Goal: Task Accomplishment & Management: Use online tool/utility

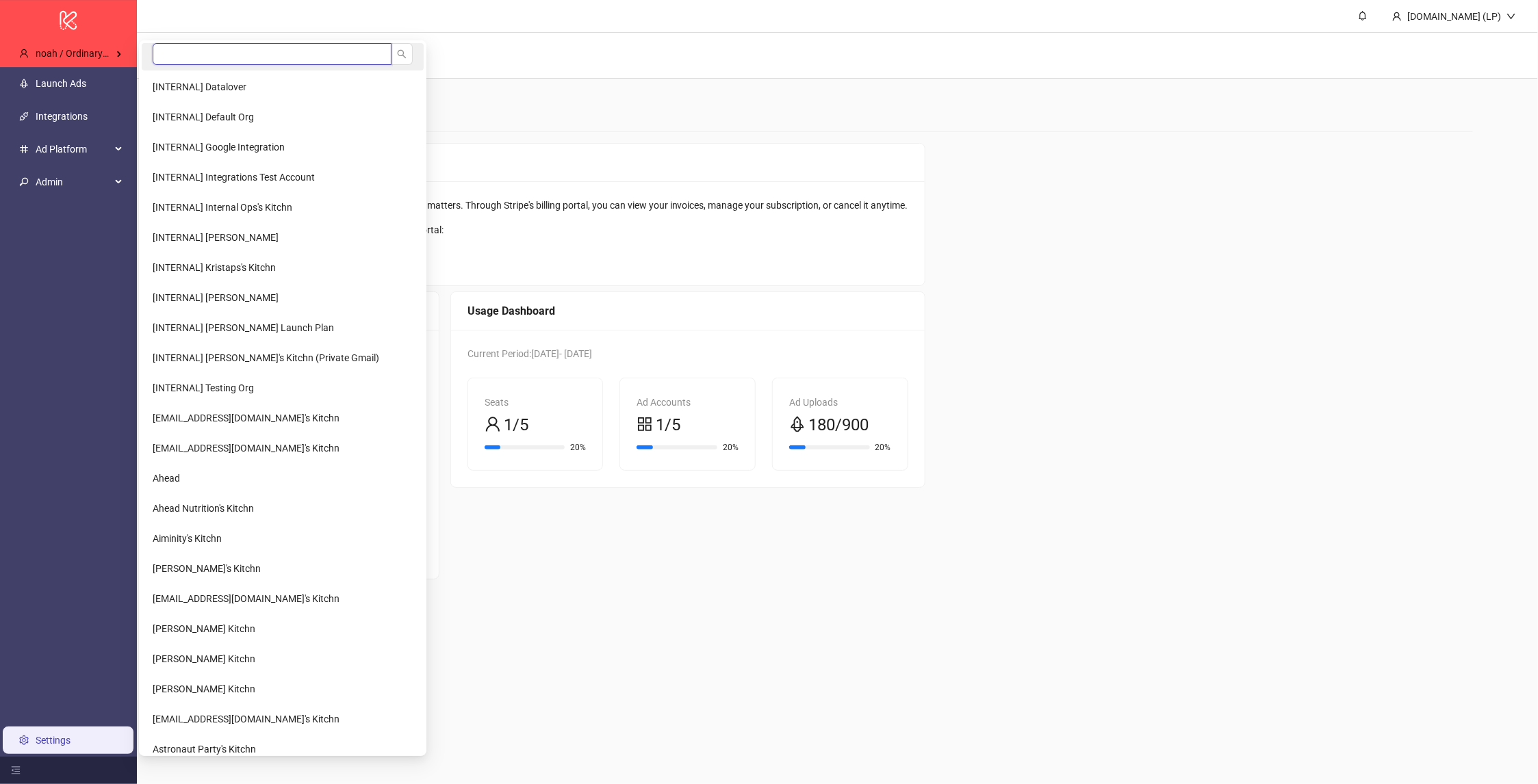
click at [177, 51] on input "search" at bounding box center [272, 54] width 239 height 22
type input "******"
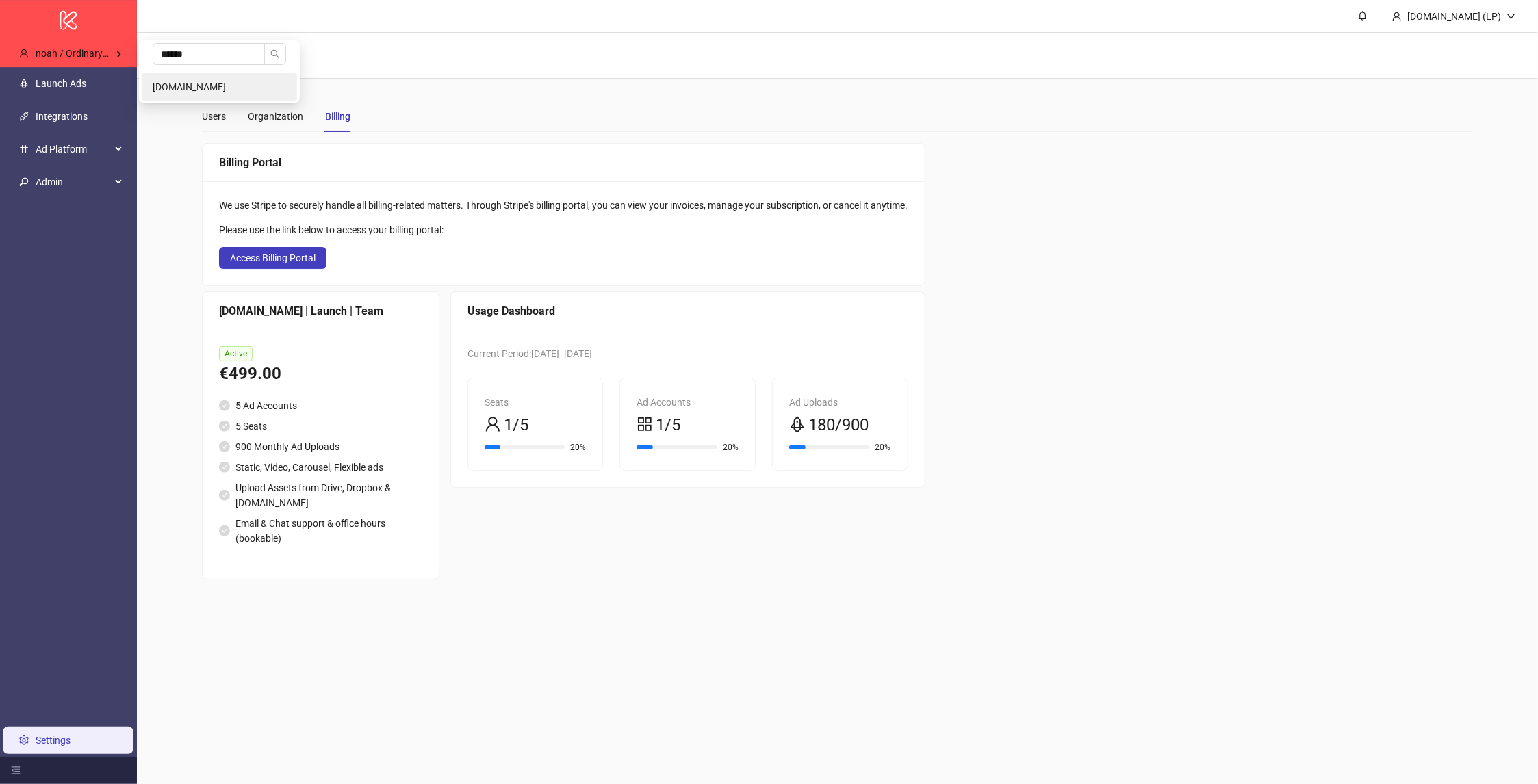
click at [191, 92] on li "Taxfix.de" at bounding box center [219, 87] width 155 height 27
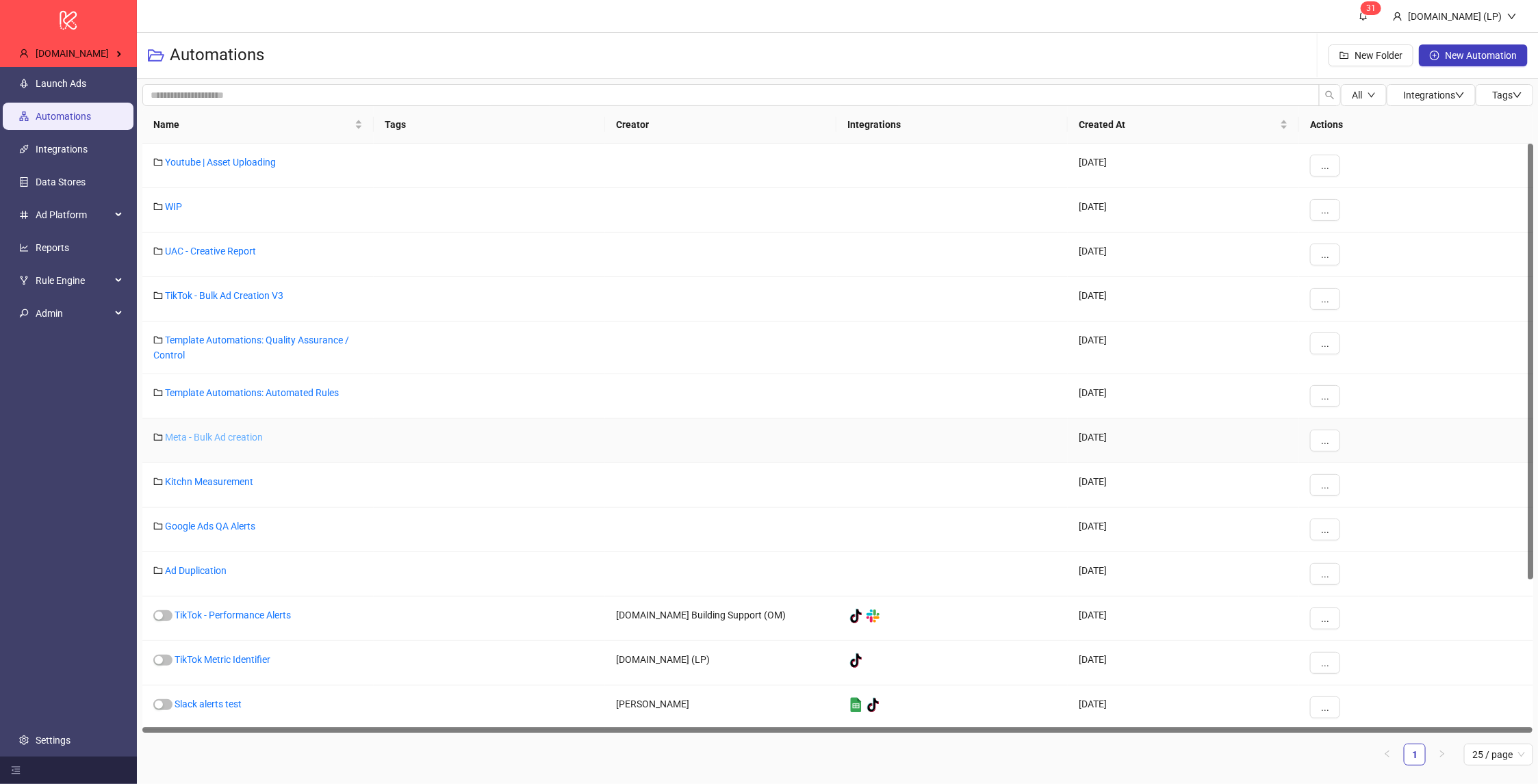
click at [226, 442] on link "Meta - Bulk Ad creation" at bounding box center [214, 438] width 98 height 11
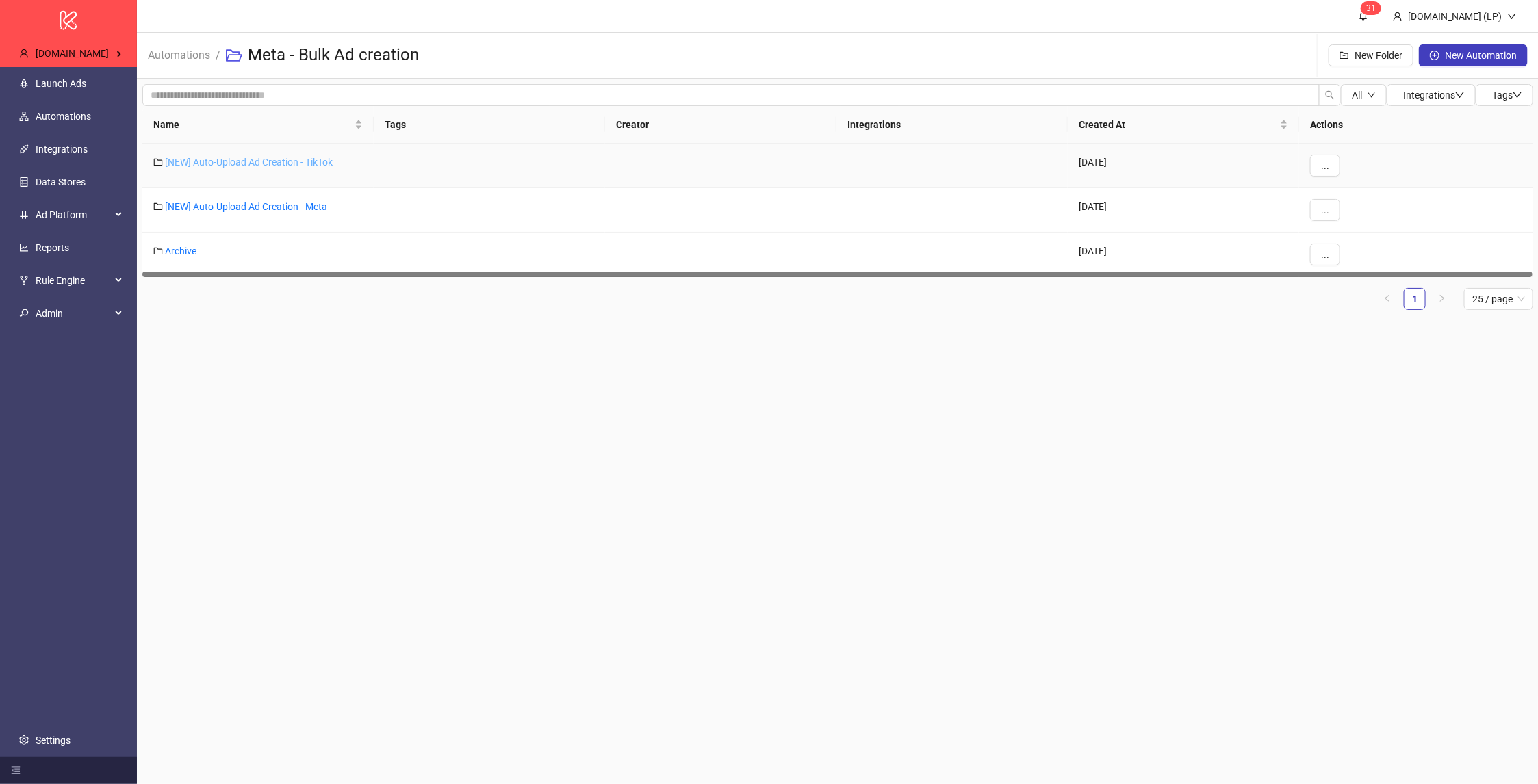
click at [231, 163] on link "[NEW] Auto-Upload Ad Creation - TikTok" at bounding box center [249, 162] width 168 height 11
click at [225, 205] on link "[NEW] Auto-Upload Ad Creation - Meta" at bounding box center [246, 207] width 162 height 11
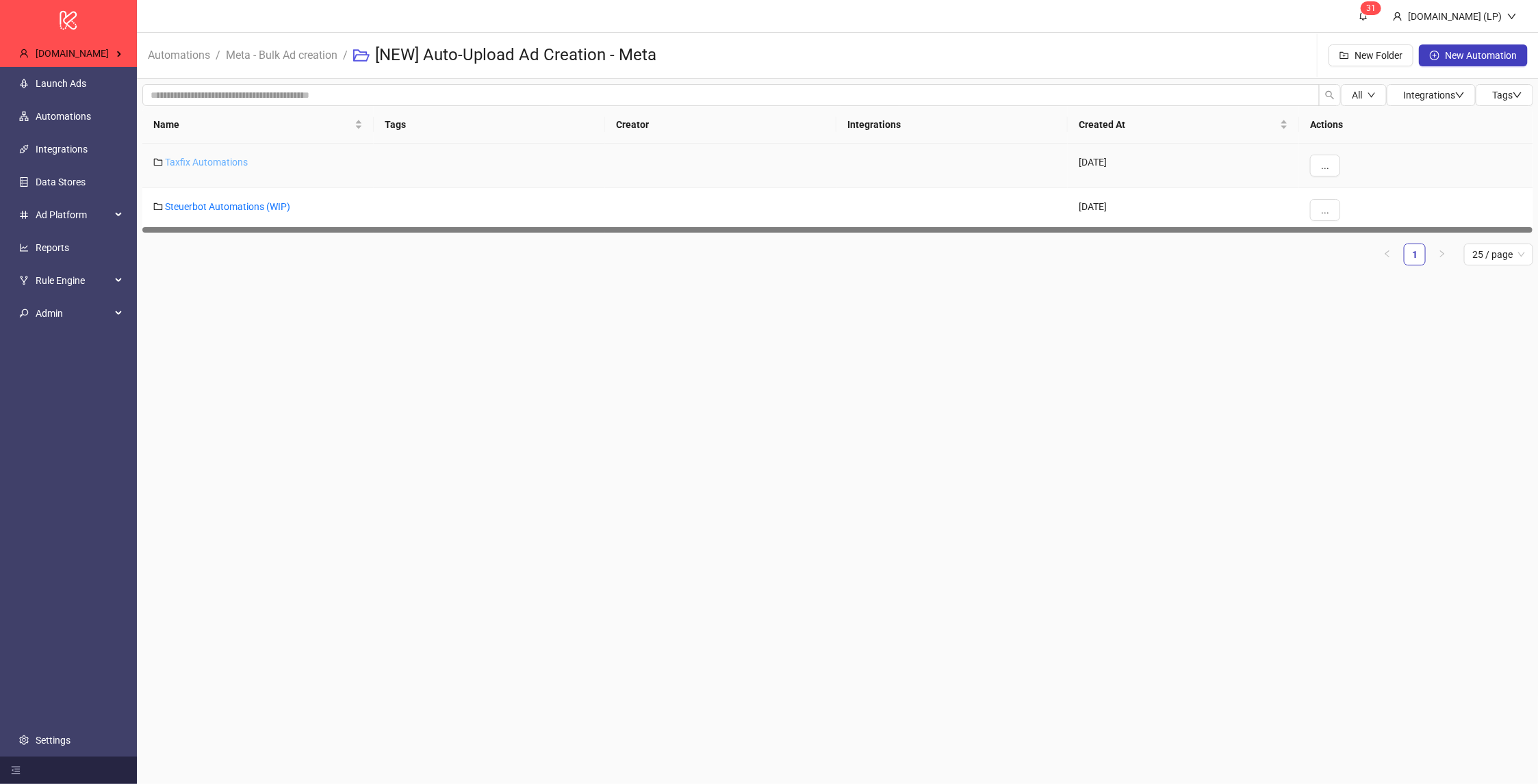
click at [239, 166] on link "Taxfix Automations" at bounding box center [206, 162] width 83 height 11
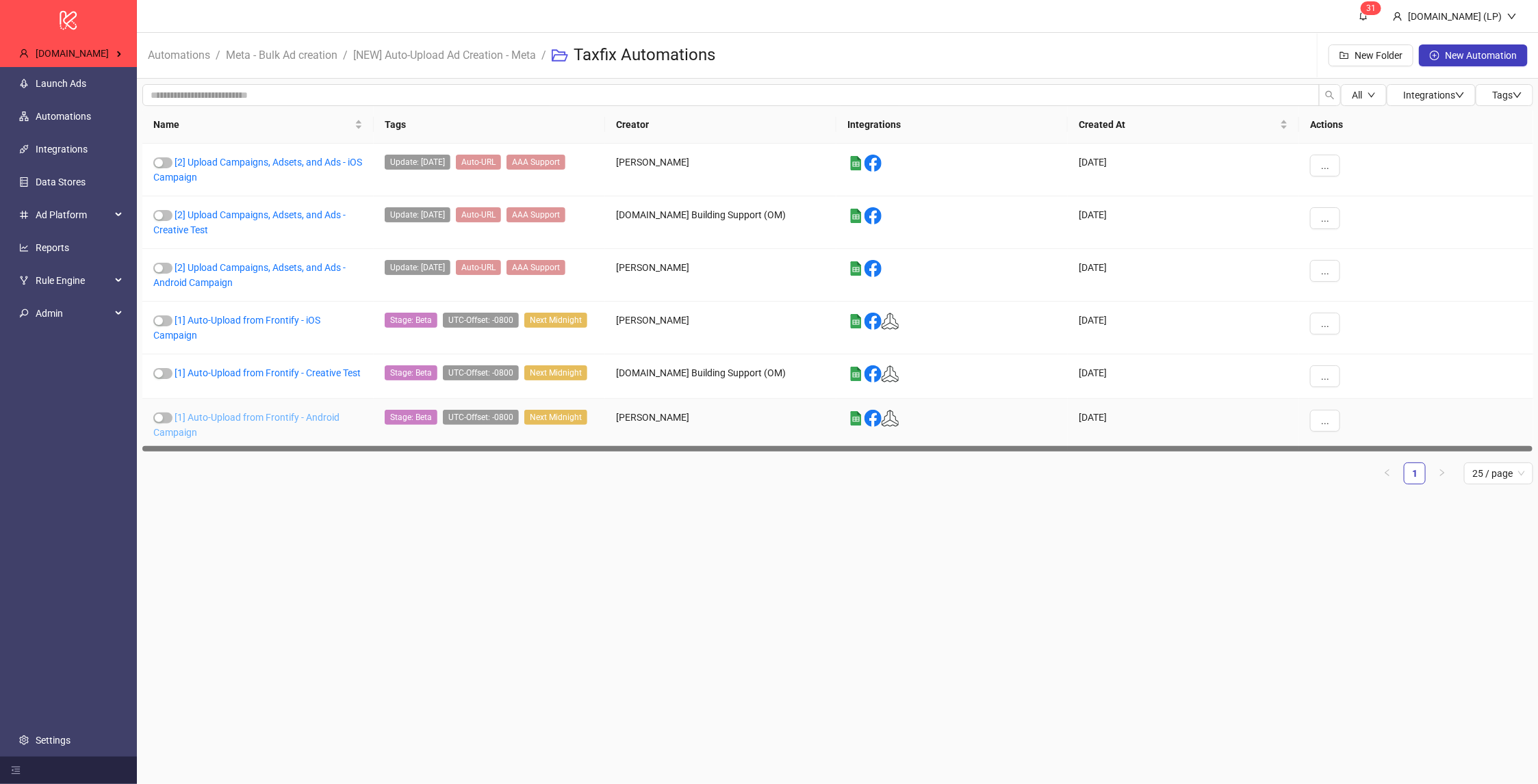
click at [192, 415] on link "[1] Auto-Upload from Frontify - Android Campaign" at bounding box center [247, 425] width 186 height 26
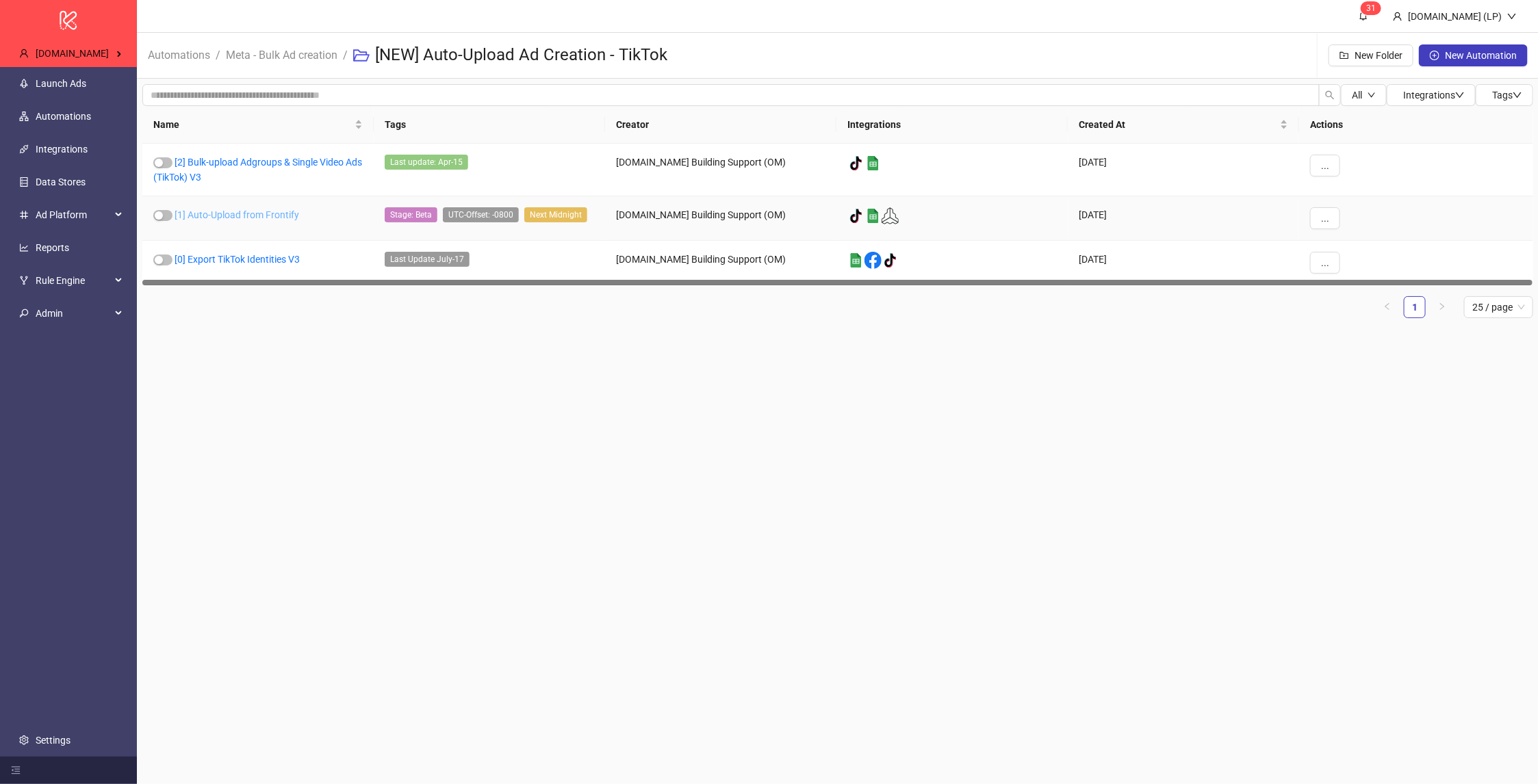
click at [229, 216] on link "[1] Auto-Upload from Frontify" at bounding box center [237, 215] width 125 height 11
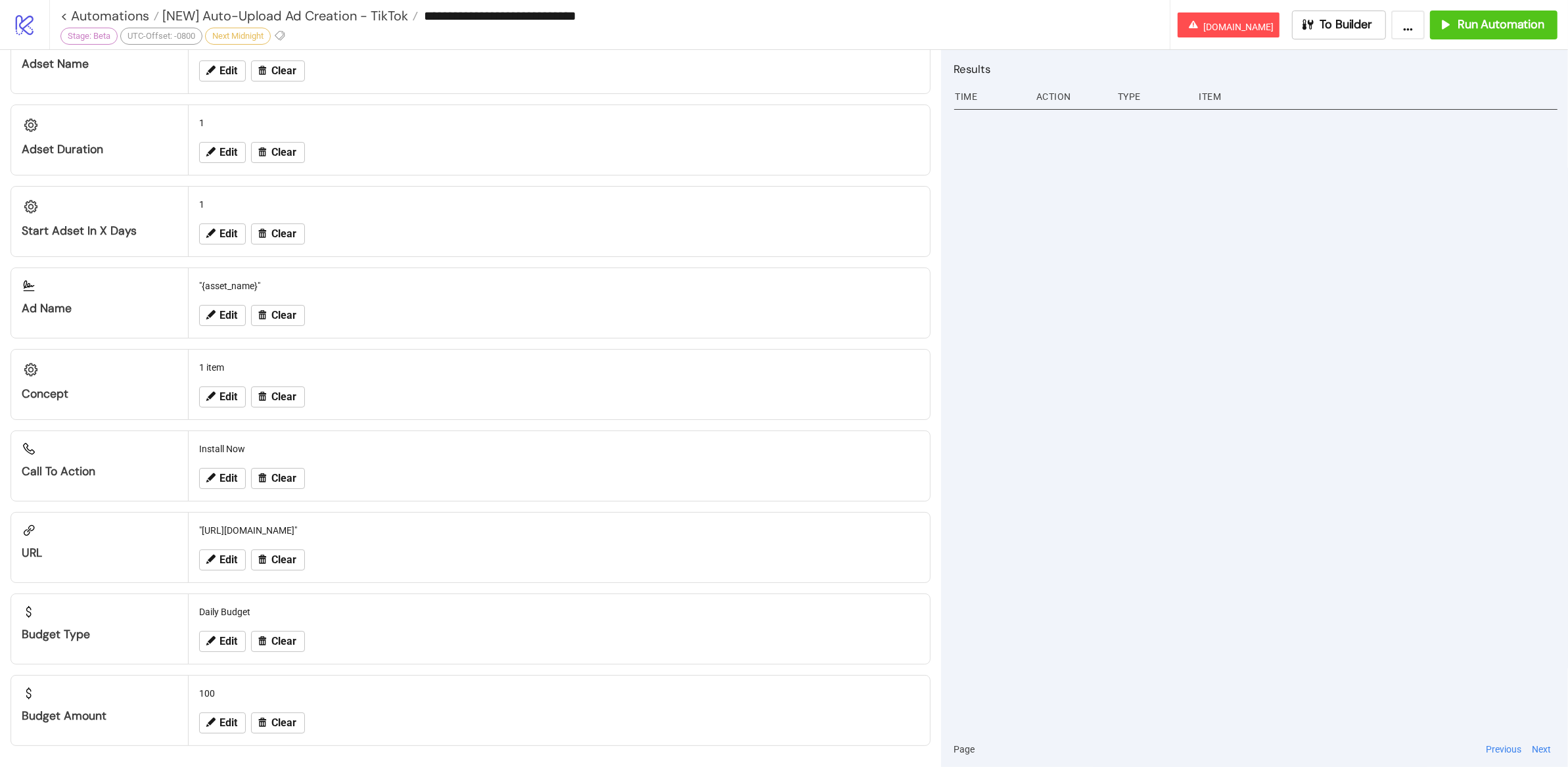
scroll to position [681, 0]
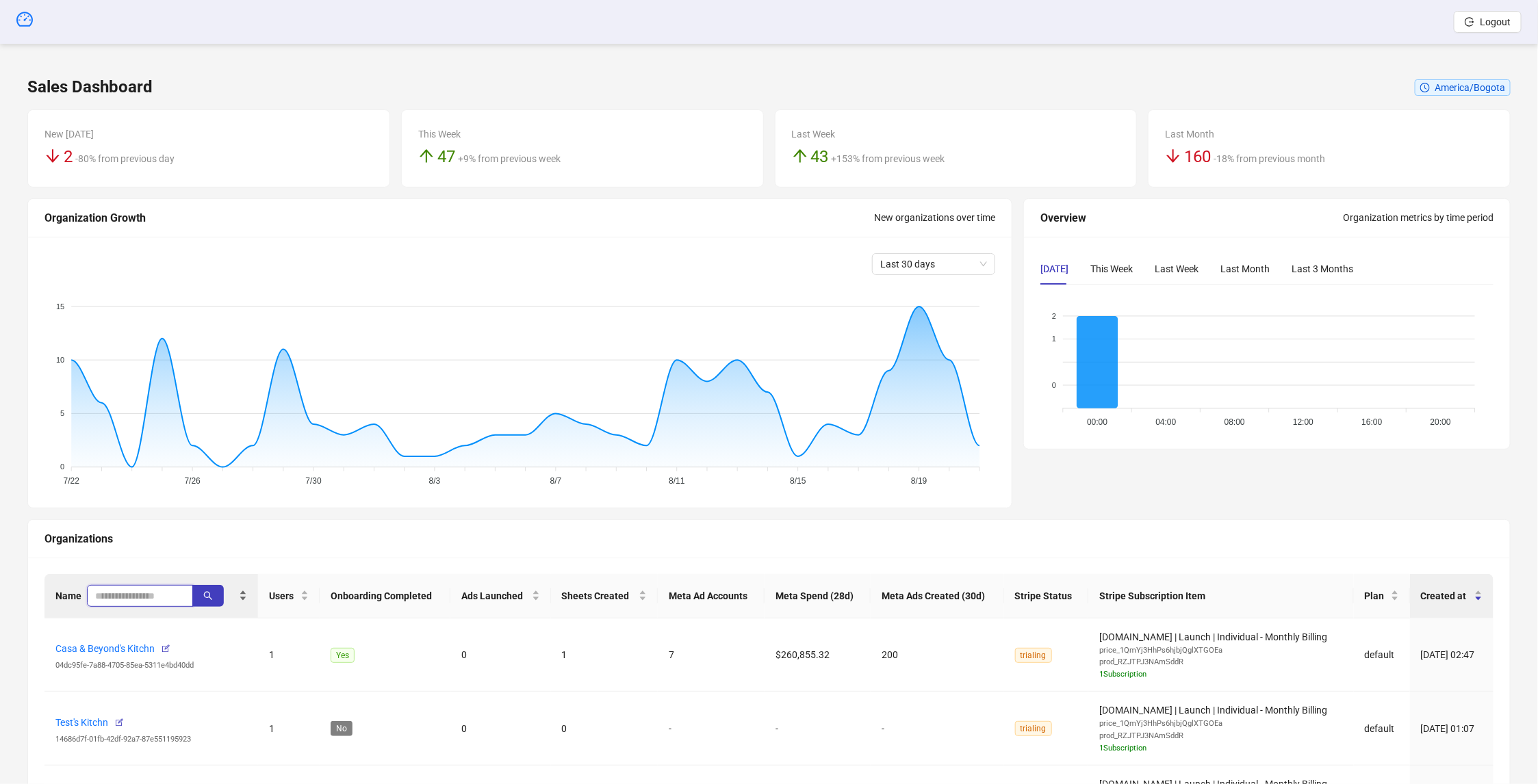
click at [162, 593] on input "search" at bounding box center [134, 596] width 79 height 15
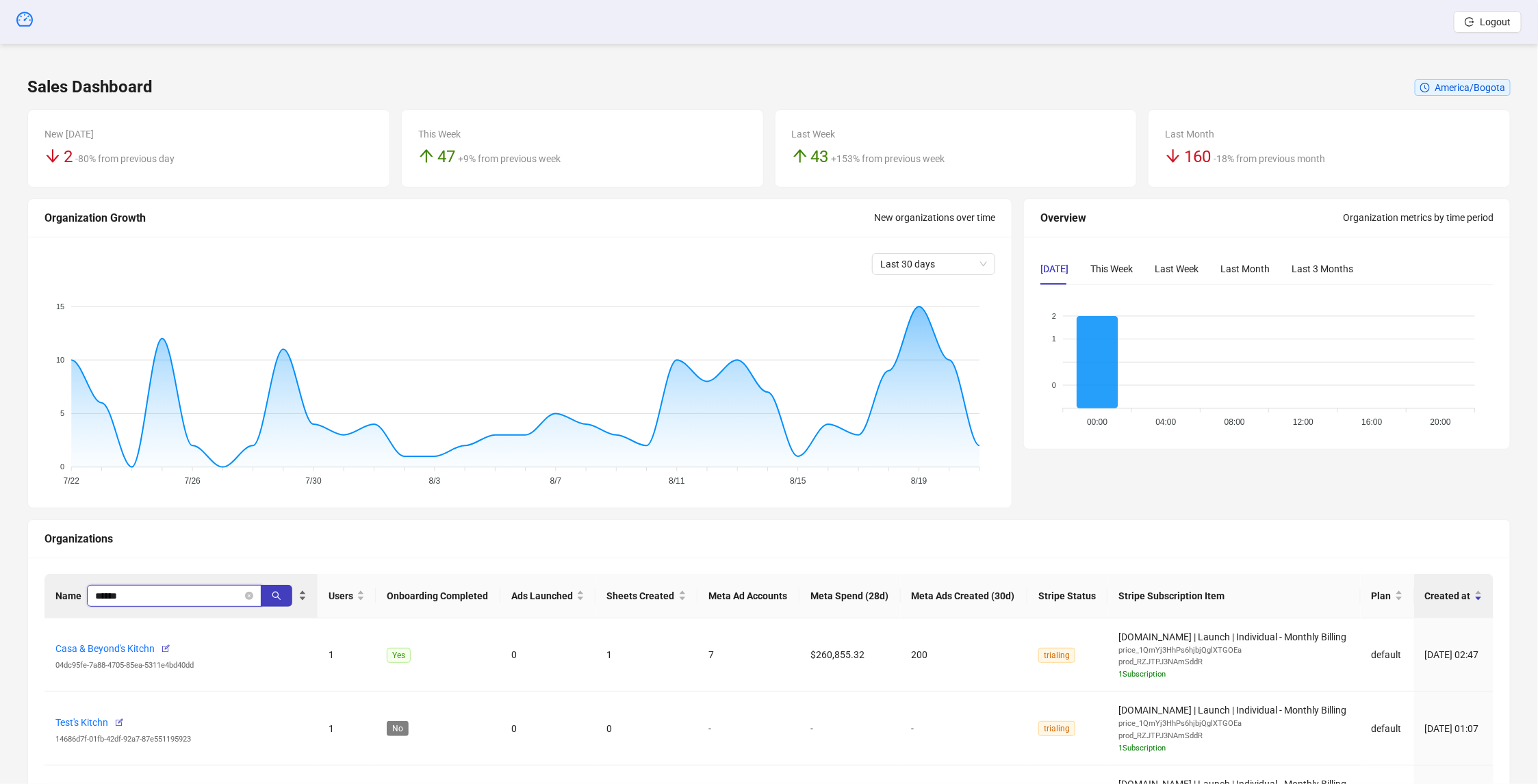
type input "******"
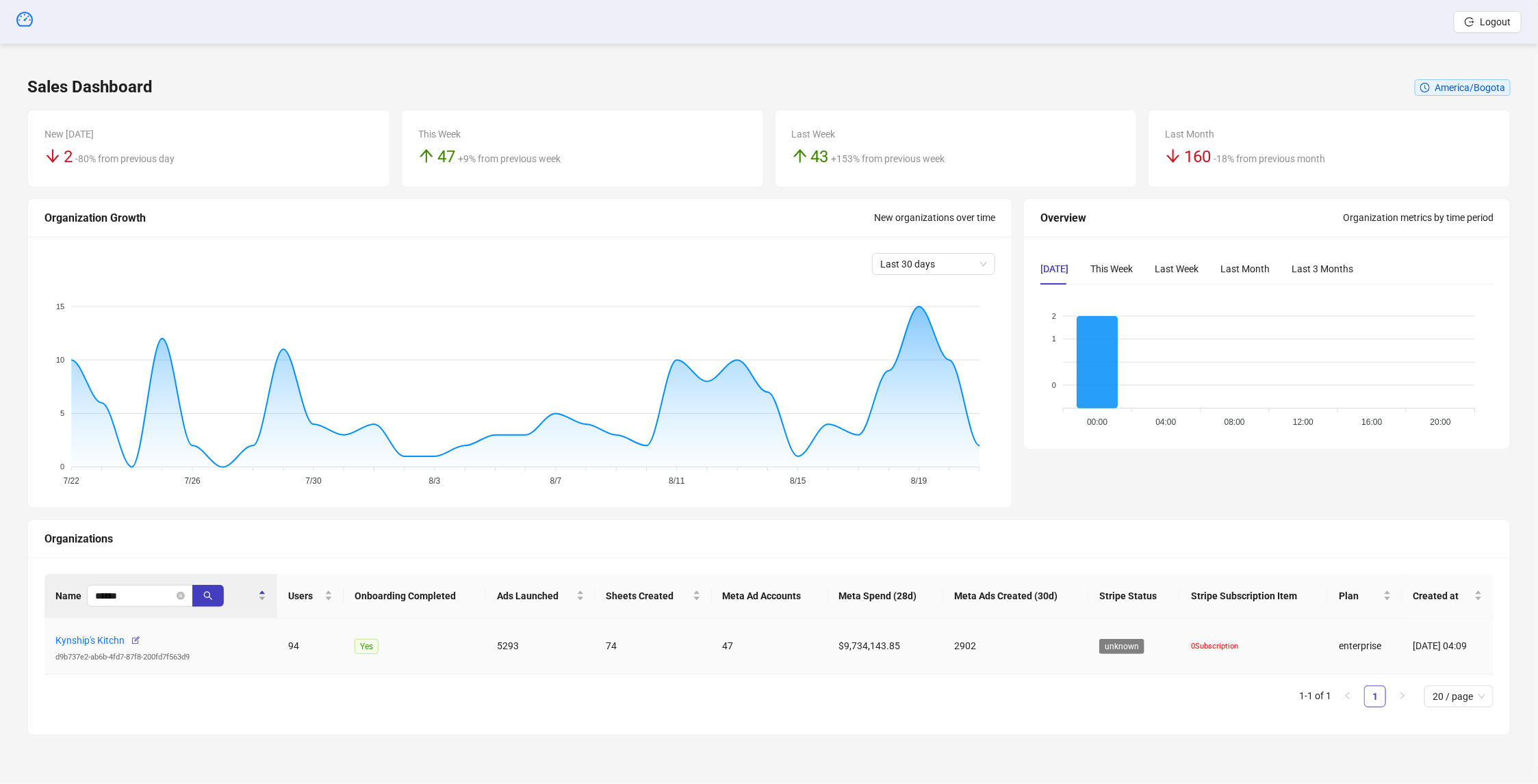
drag, startPoint x: 543, startPoint y: 648, endPoint x: 599, endPoint y: 645, distance: 56.1
click at [599, 645] on tr "Kynship's Kitchn d9b737e2-ab6b-4fd7-87f8-200fd7f563d9 94 Yes 5293 74 47 $9,734,…" at bounding box center [769, 647] width 1449 height 57
click at [497, 650] on td "5293" at bounding box center [541, 647] width 110 height 57
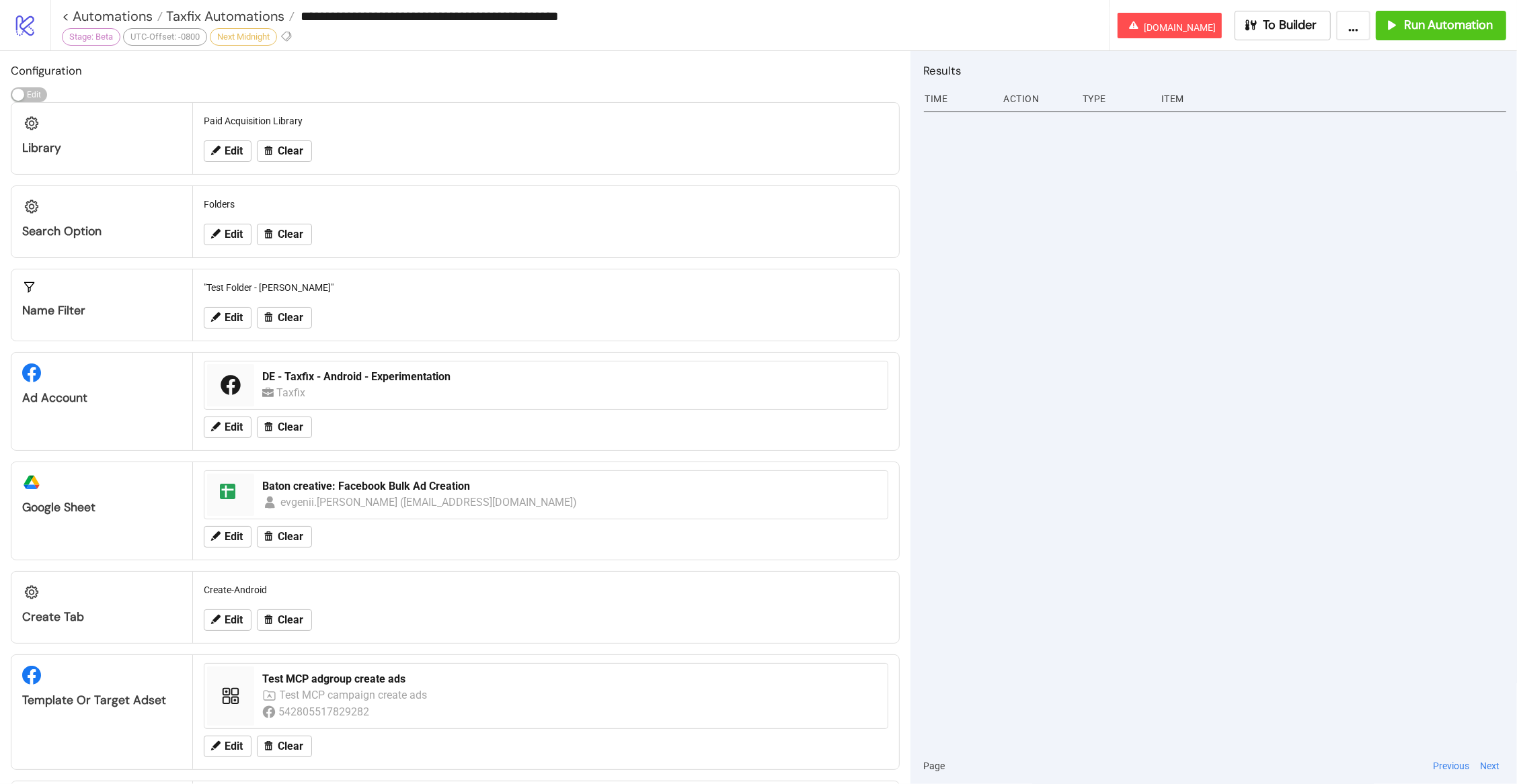
click at [26, 33] on icon "logo/logo-mobile" at bounding box center [25, 25] width 24 height 24
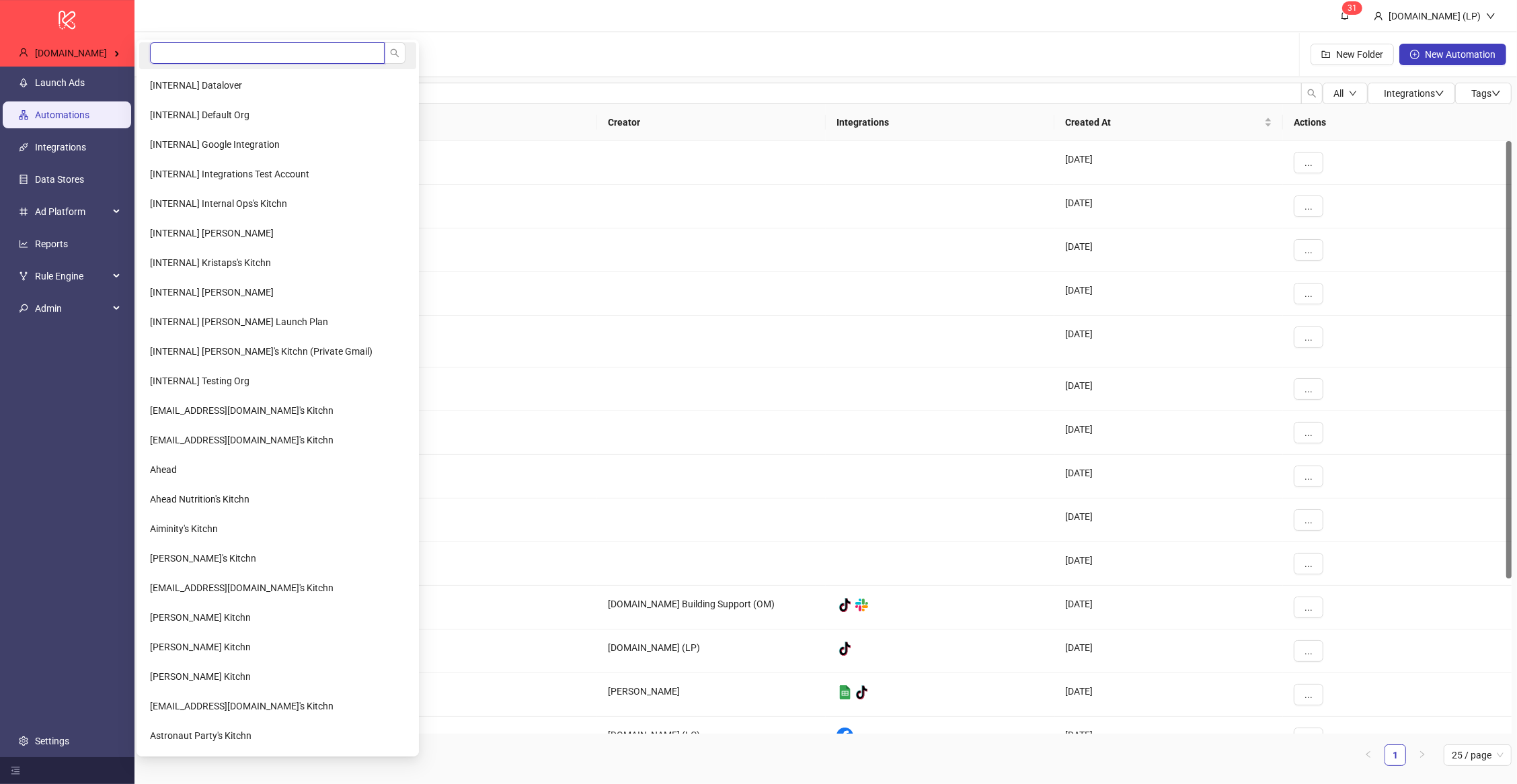
click at [235, 54] on input "search" at bounding box center [267, 53] width 235 height 22
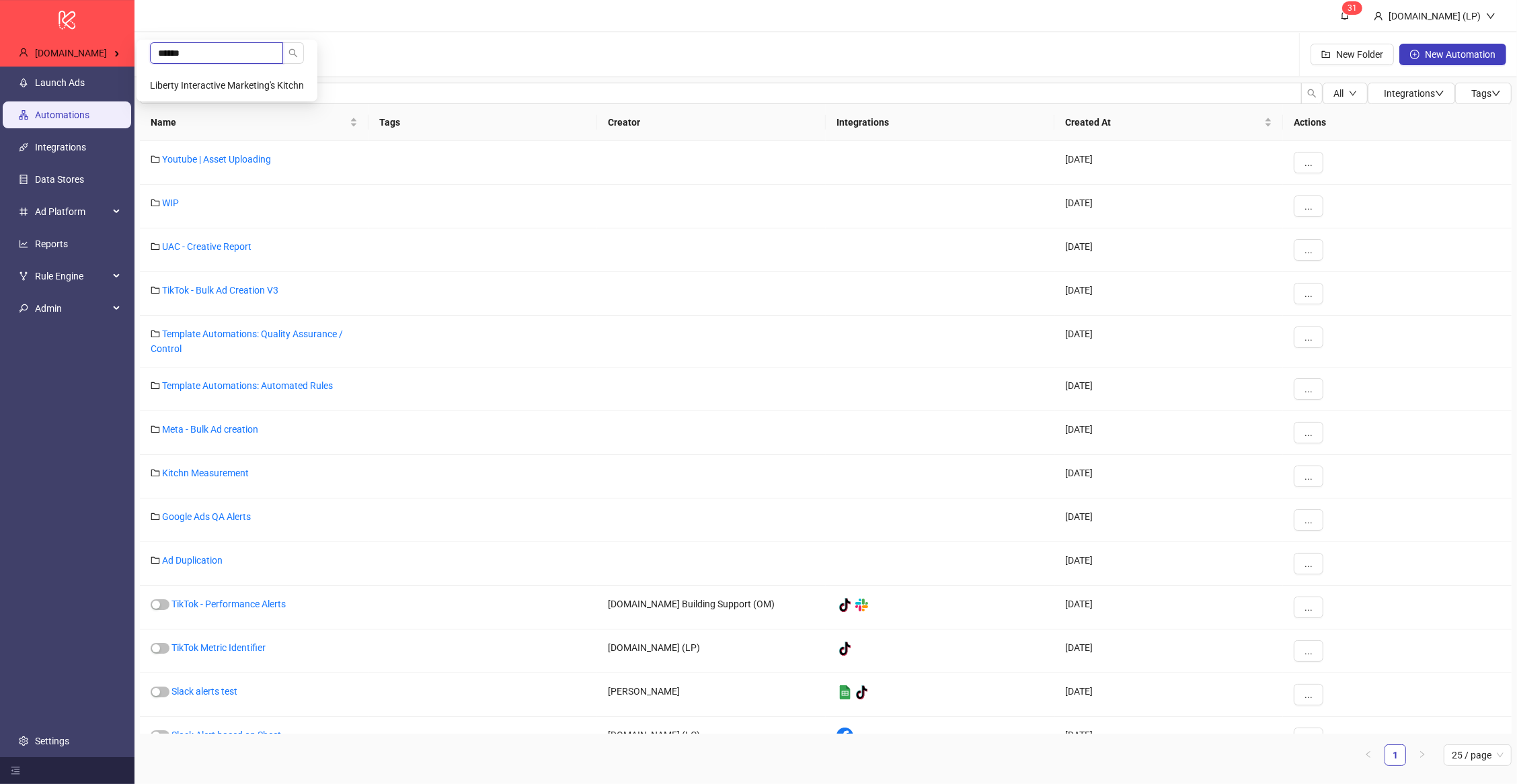
type input "******"
click at [197, 87] on span "Liberty Interactive Marketing's Kitchn" at bounding box center [227, 85] width 154 height 11
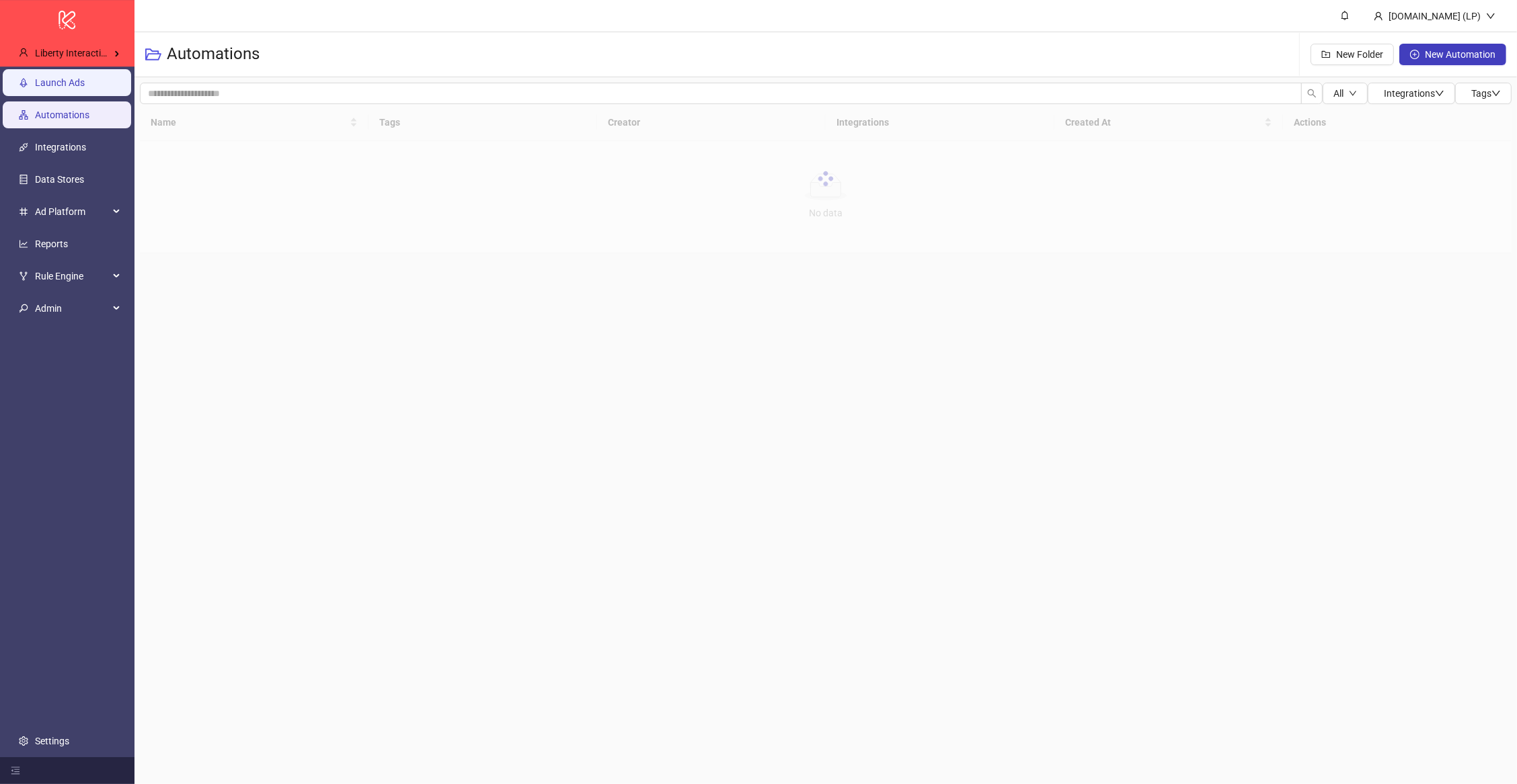
click at [83, 77] on link "Launch Ads" at bounding box center [60, 83] width 50 height 11
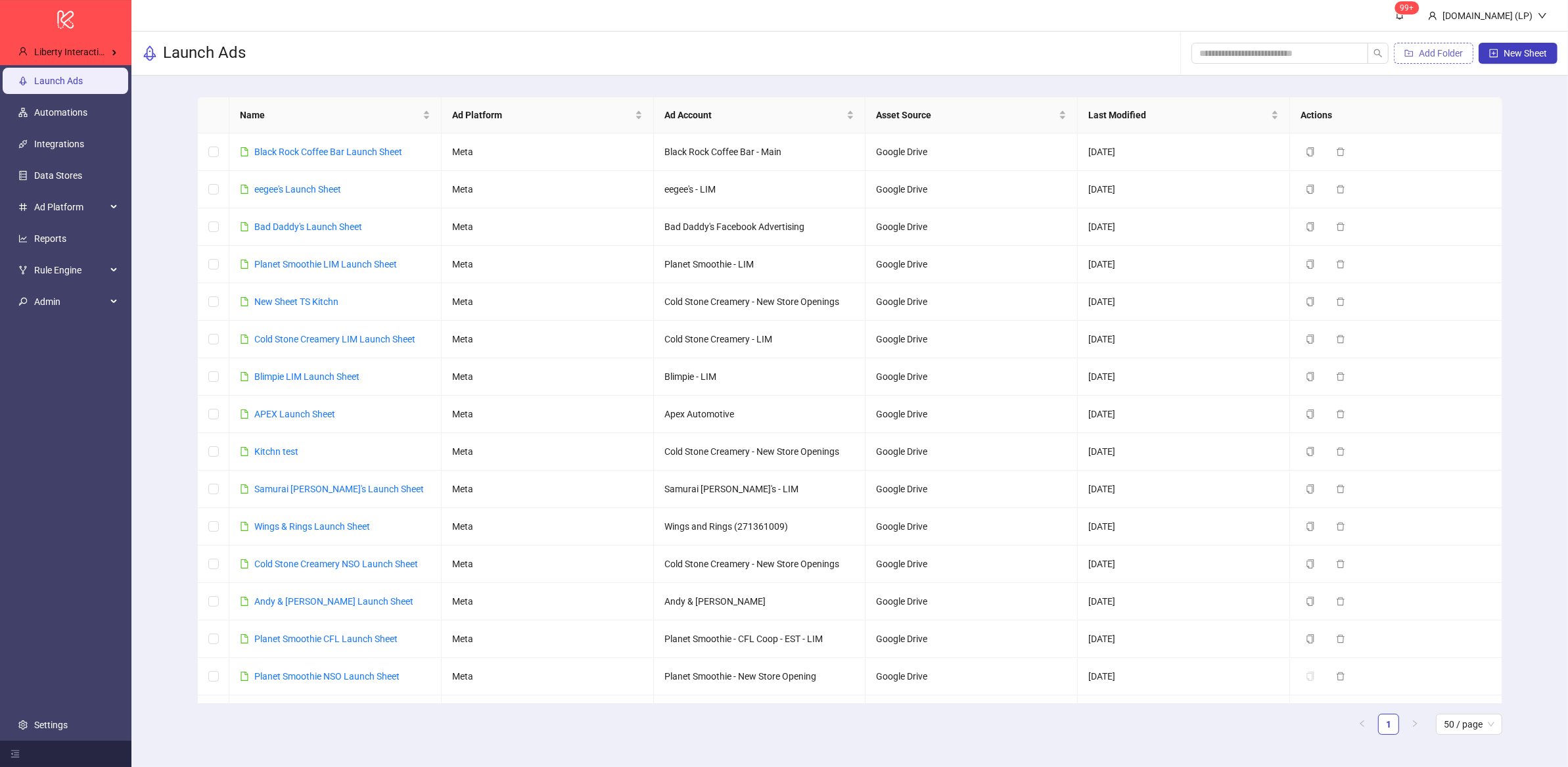
click at [1422, 62] on button "Add Folder" at bounding box center [1433, 53] width 80 height 21
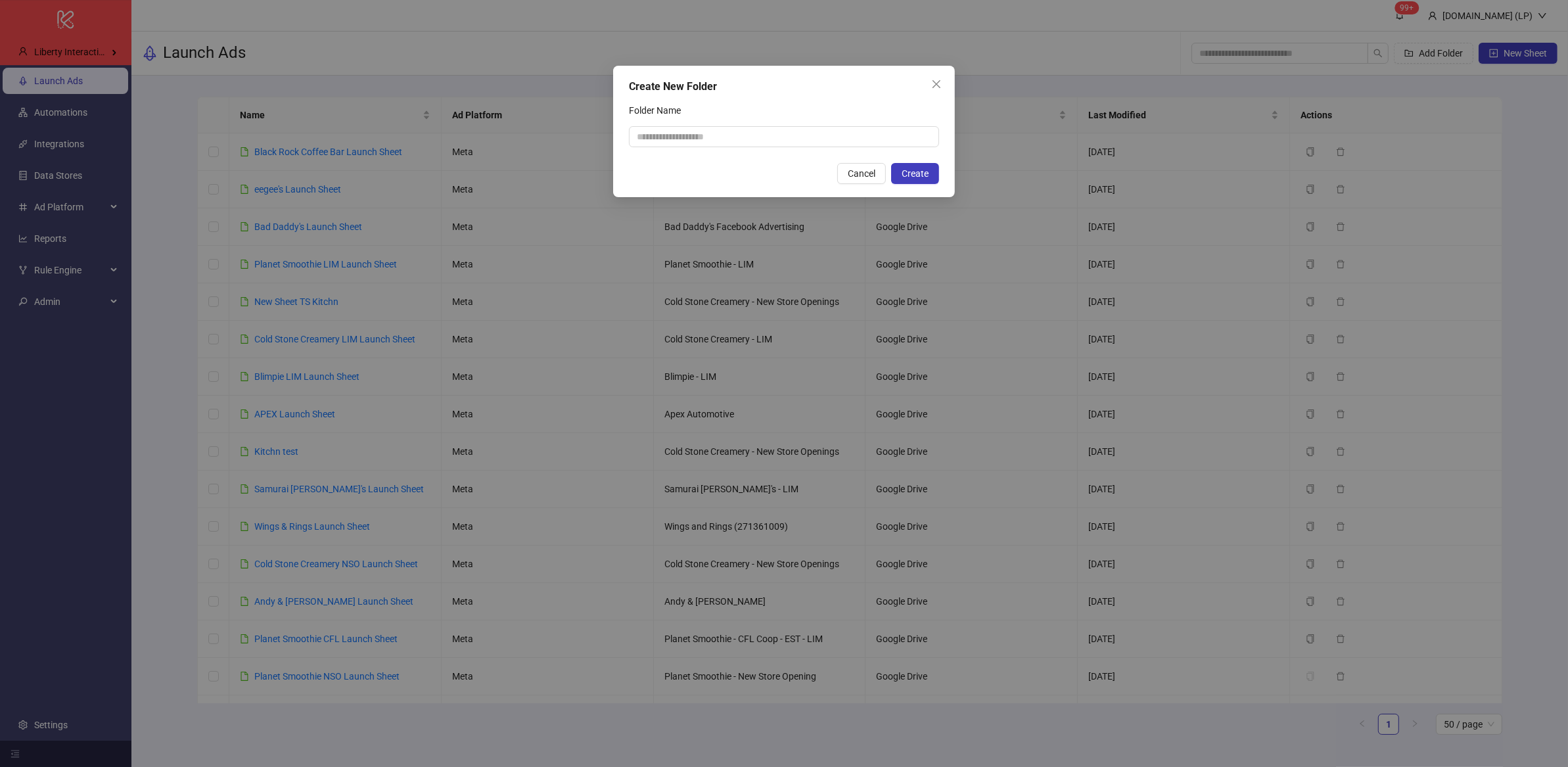
click at [930, 95] on div "Create New Folder Folder Name Cancel Create" at bounding box center [784, 132] width 342 height 132
click at [938, 79] on icon "close" at bounding box center [936, 84] width 11 height 11
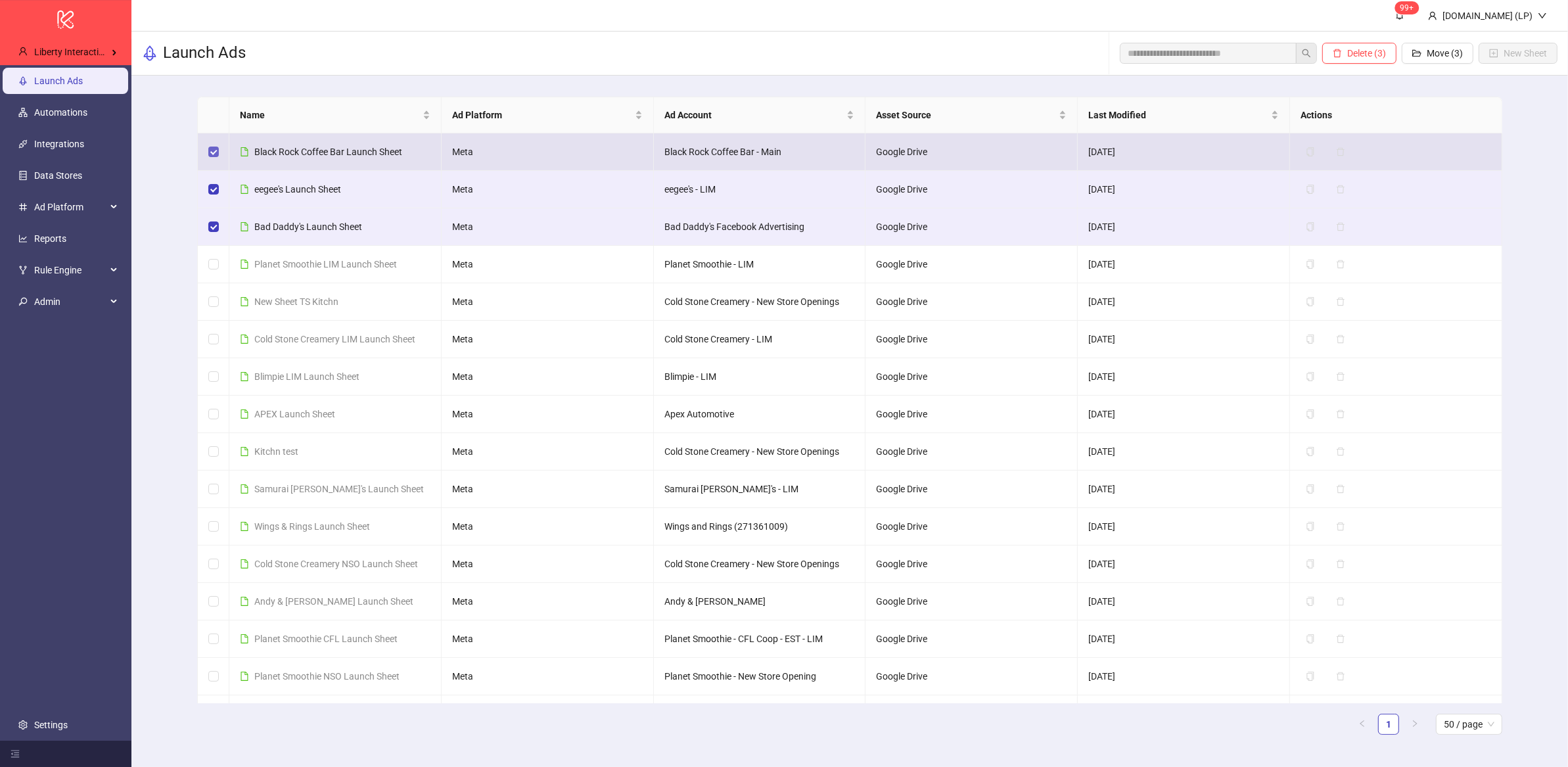
click at [216, 158] on label at bounding box center [214, 152] width 11 height 14
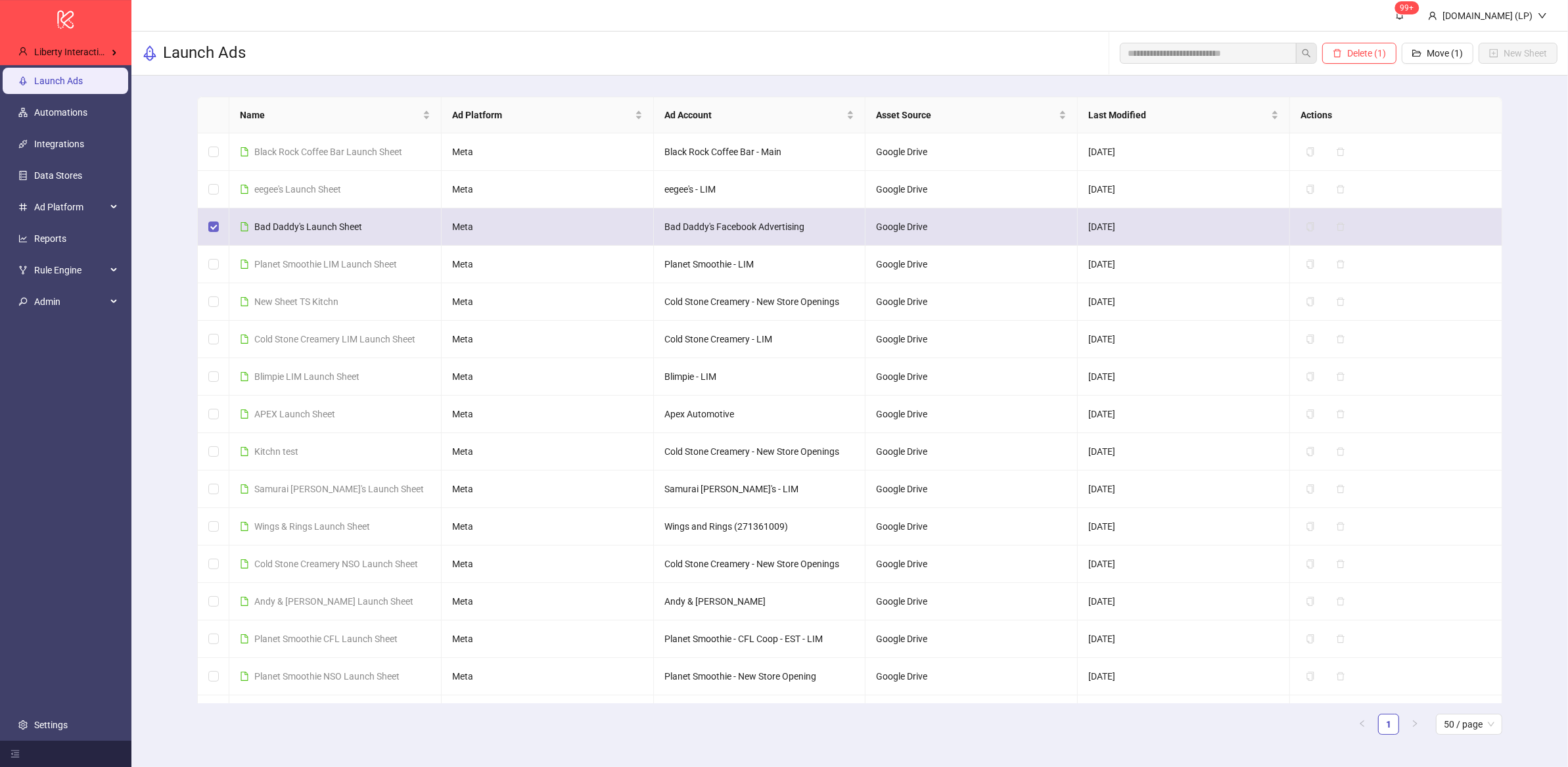
click at [212, 233] on label at bounding box center [214, 227] width 11 height 14
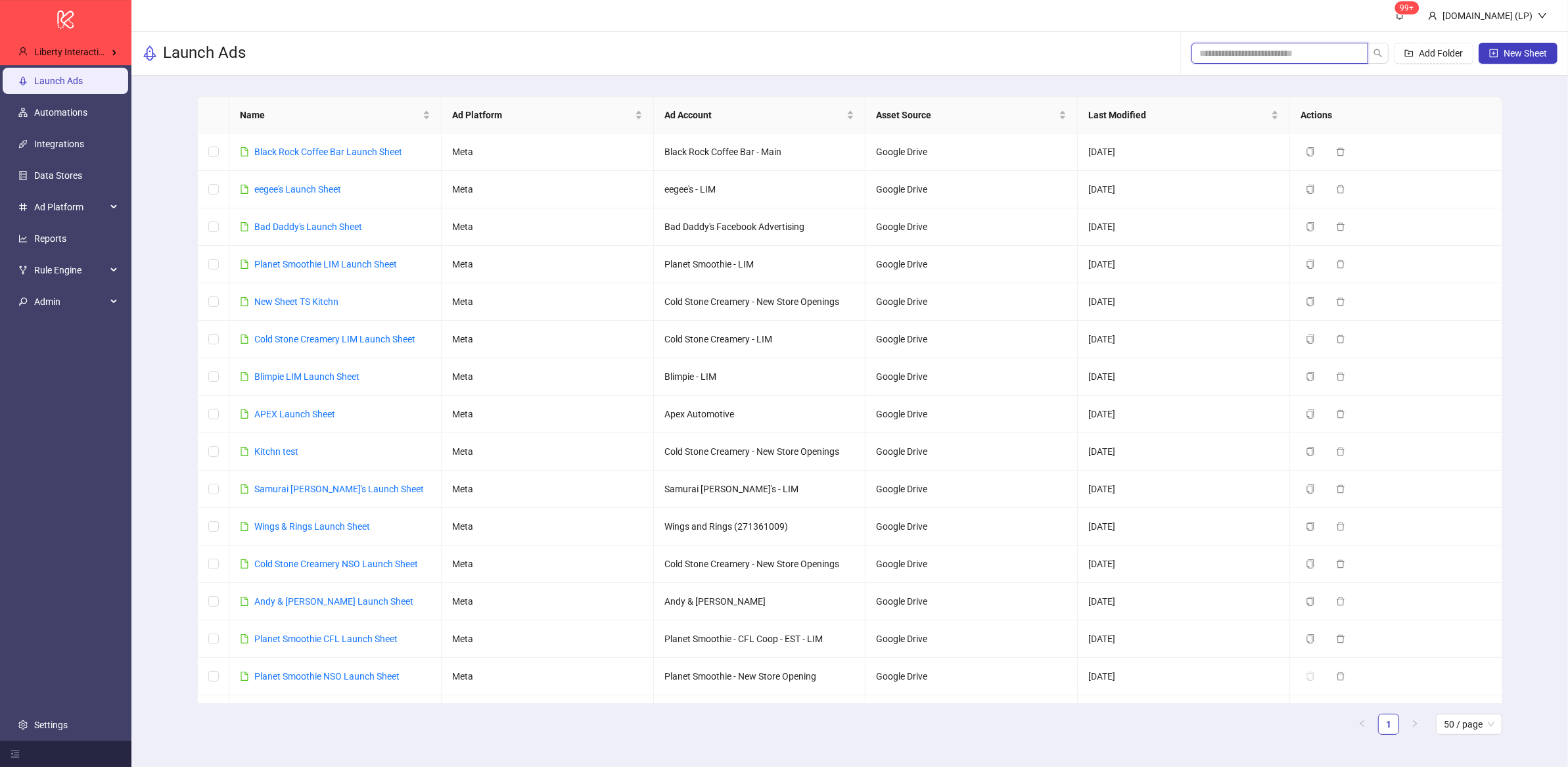
click at [1206, 46] on input "search" at bounding box center [1274, 53] width 151 height 14
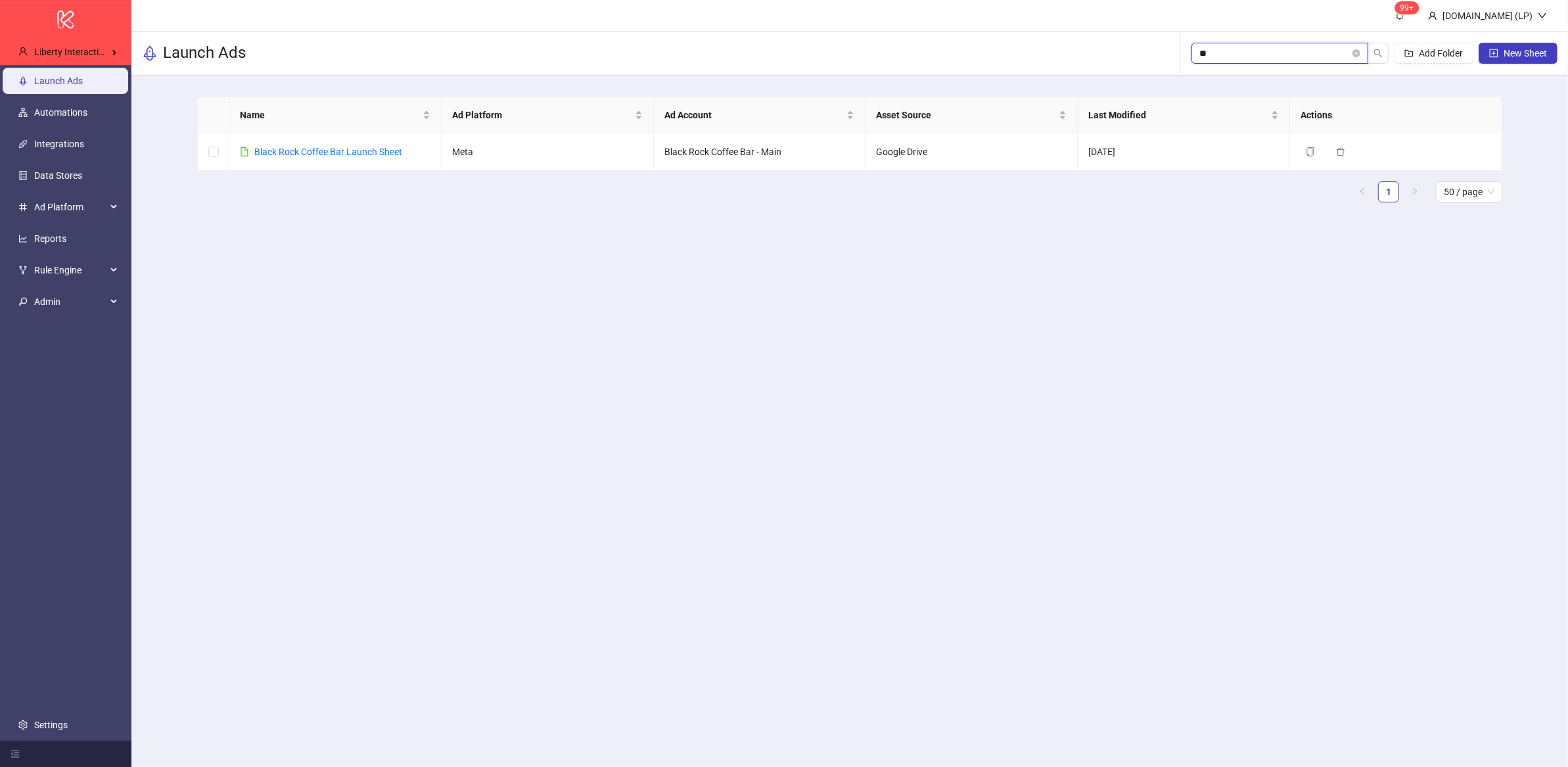
type input "*"
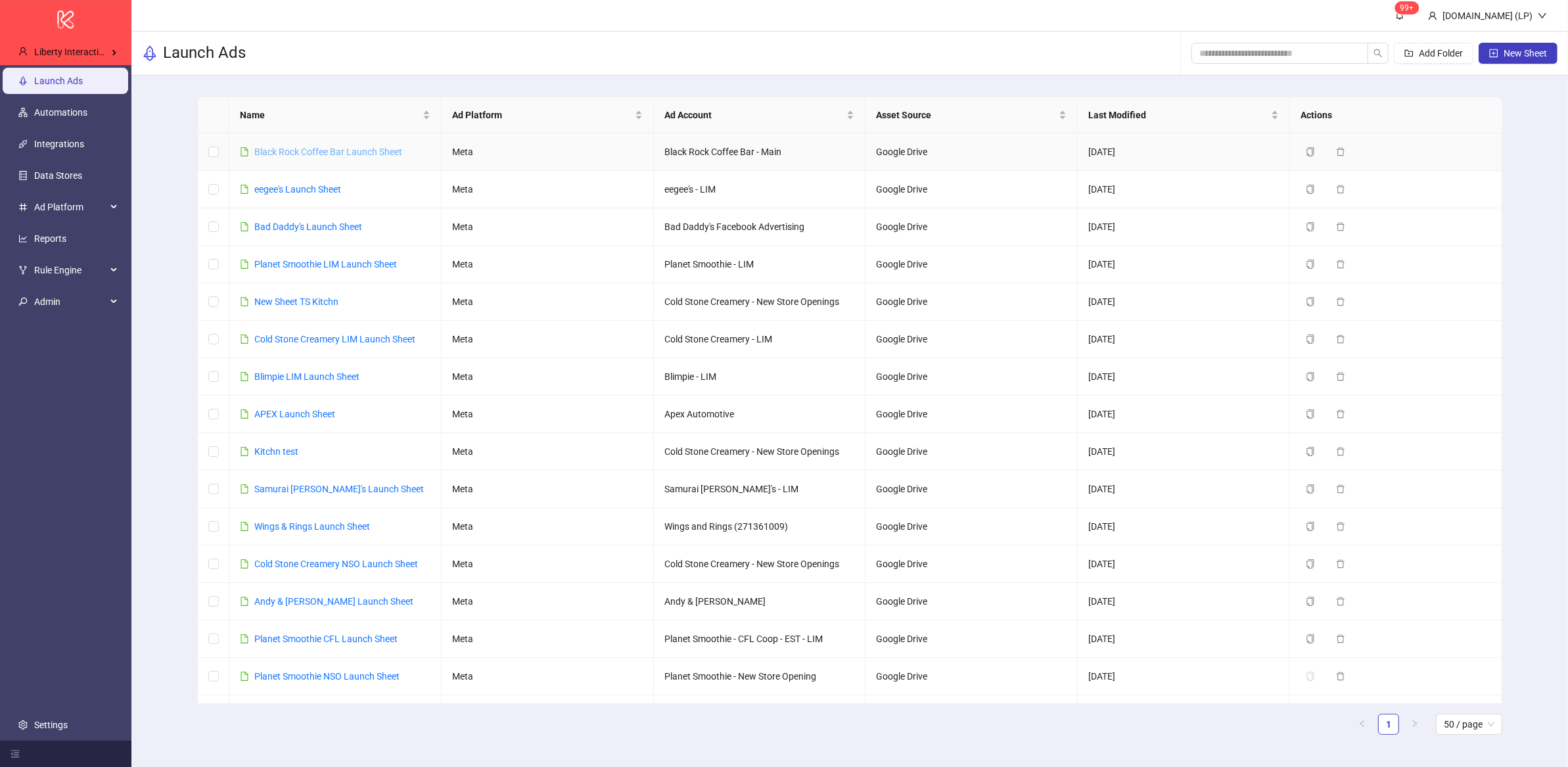
click at [316, 149] on link "Black Rock Coffee Bar Launch Sheet" at bounding box center [328, 152] width 148 height 11
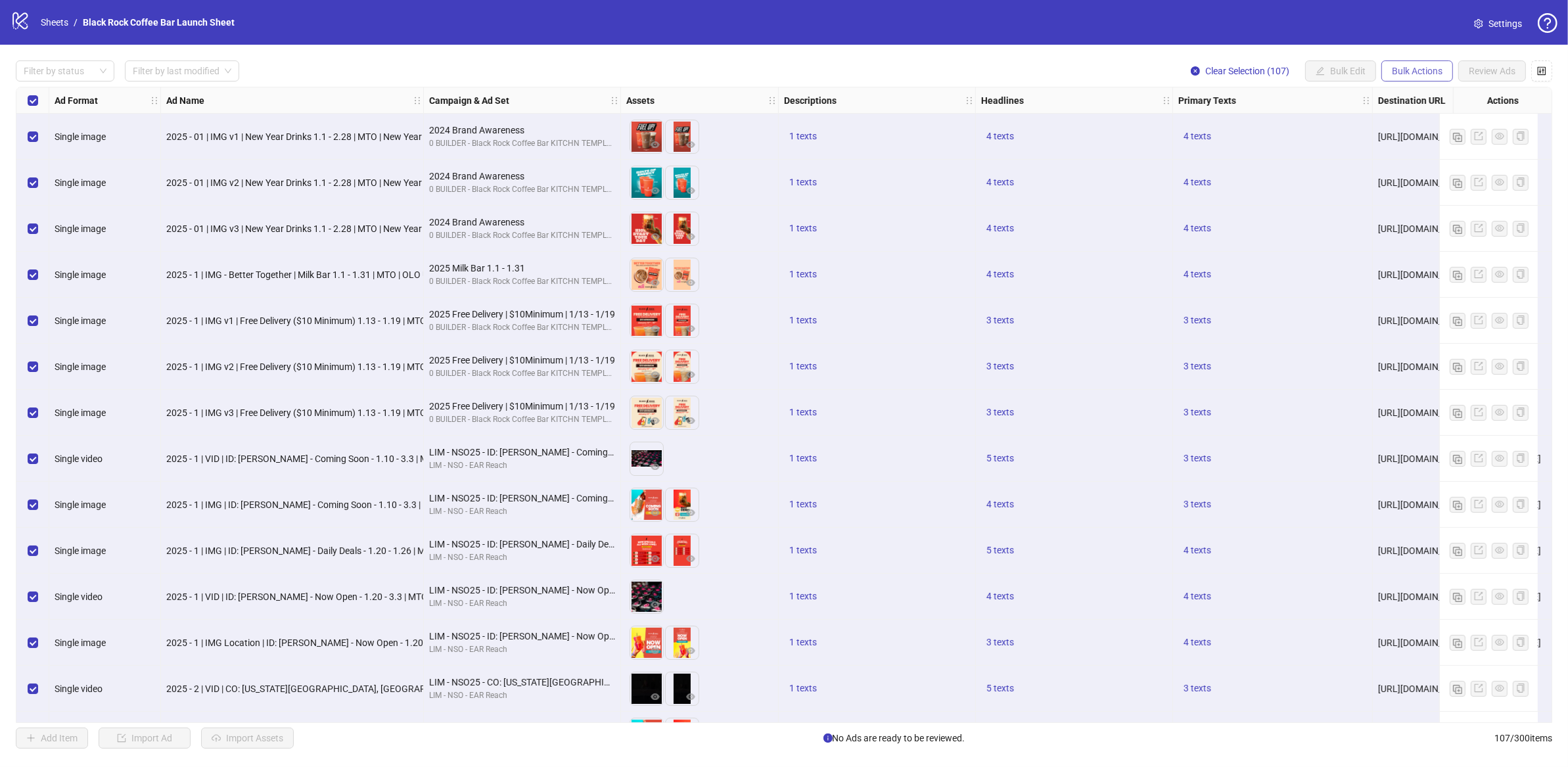
click at [1421, 82] on button "Bulk Actions" at bounding box center [1417, 71] width 72 height 21
click at [1250, 76] on span "Clear Selection (107)" at bounding box center [1247, 71] width 84 height 11
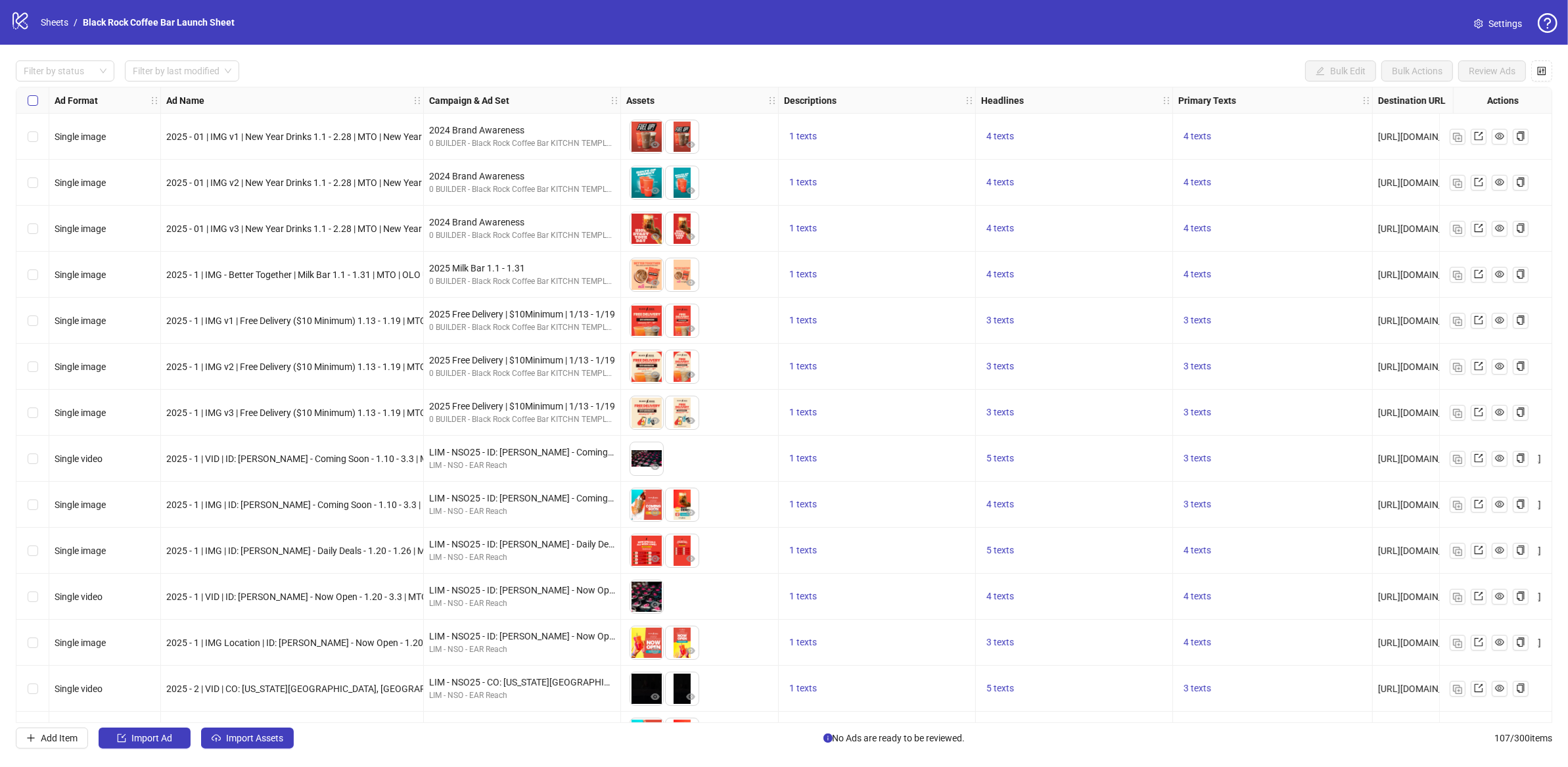
click at [30, 107] on label "Select all rows" at bounding box center [33, 101] width 11 height 14
click at [39, 103] on div "Select all rows" at bounding box center [33, 101] width 33 height 26
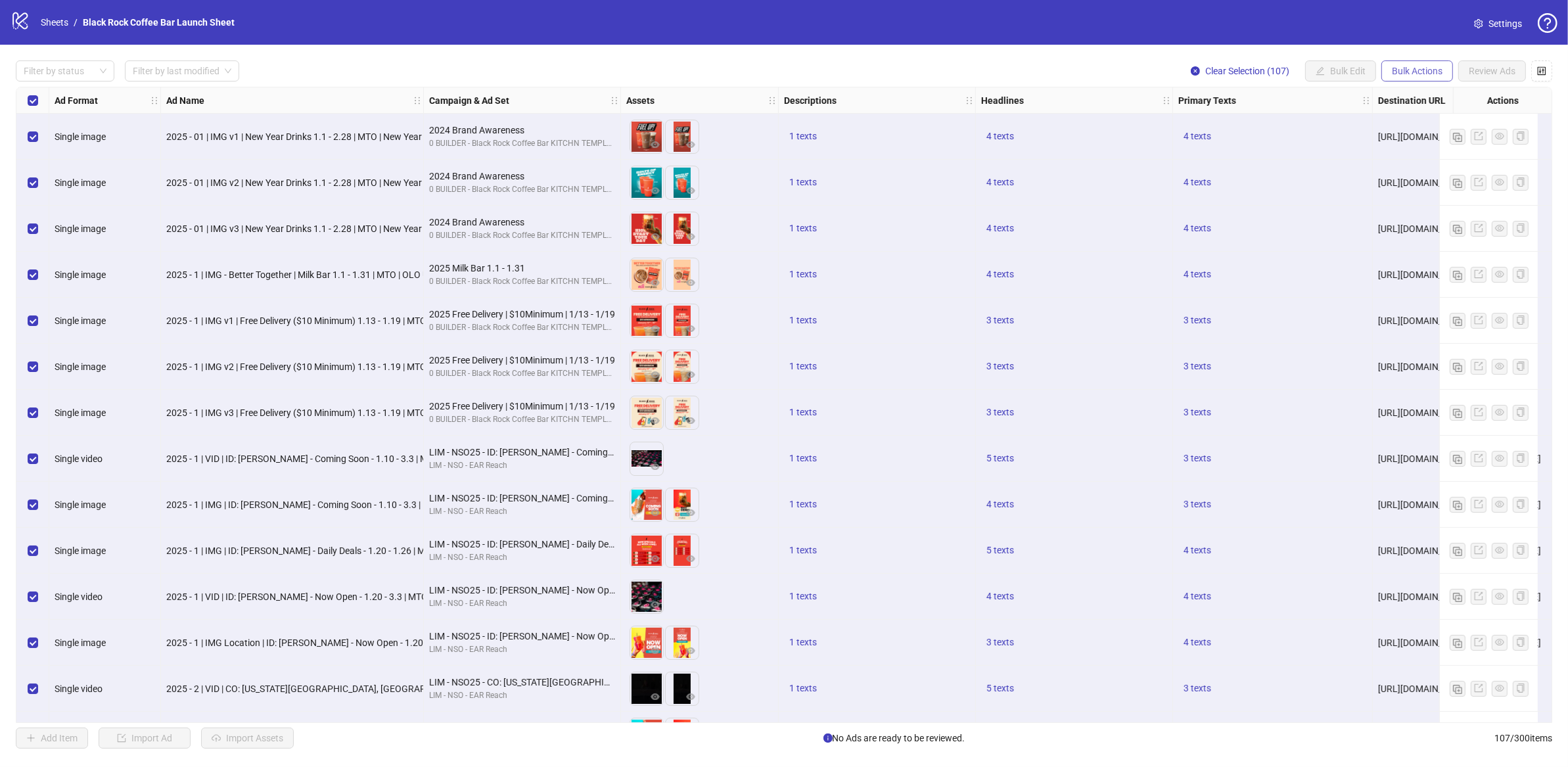
click at [1442, 72] on button "Bulk Actions" at bounding box center [1417, 71] width 72 height 21
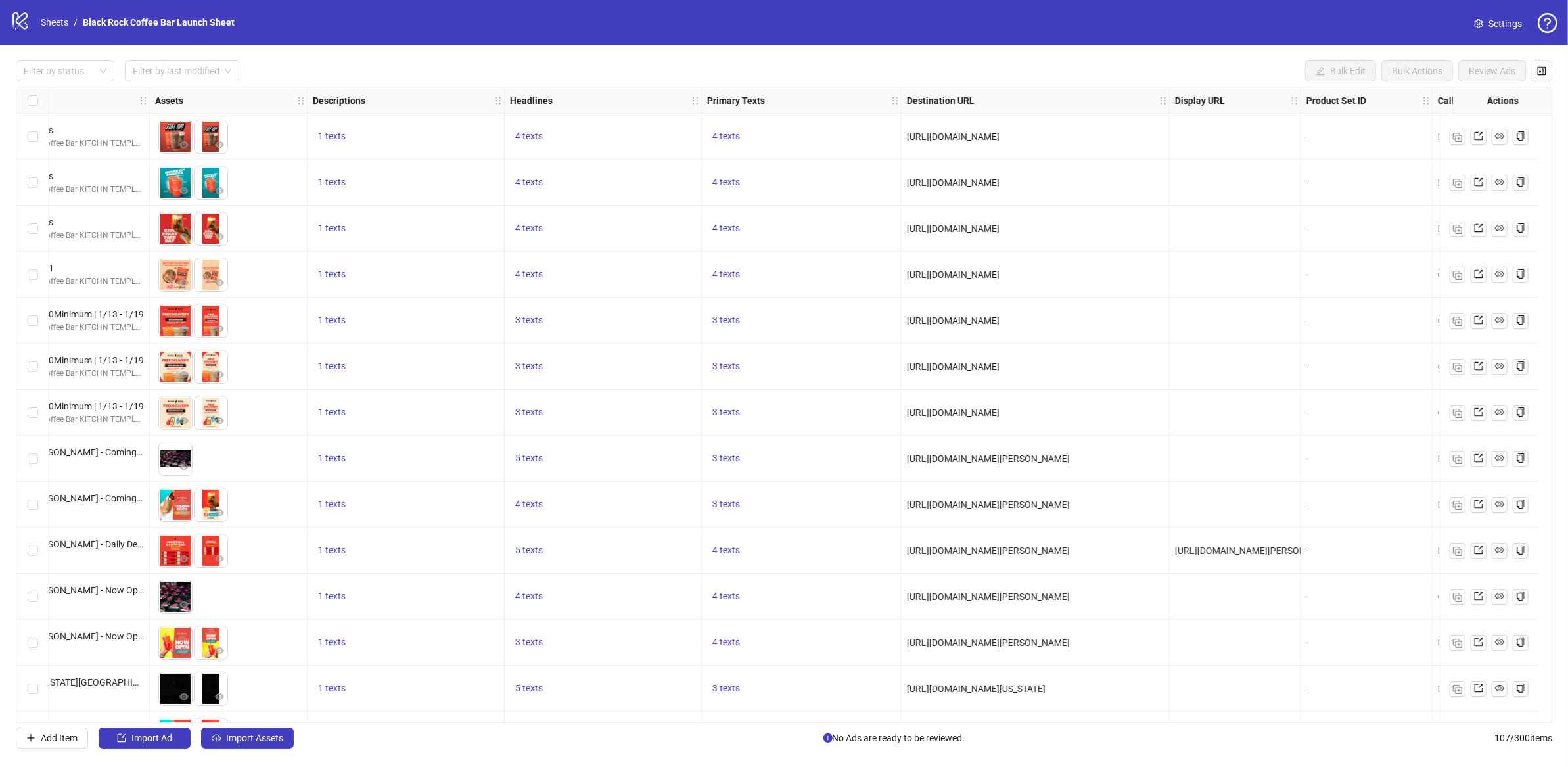
scroll to position [0, 570]
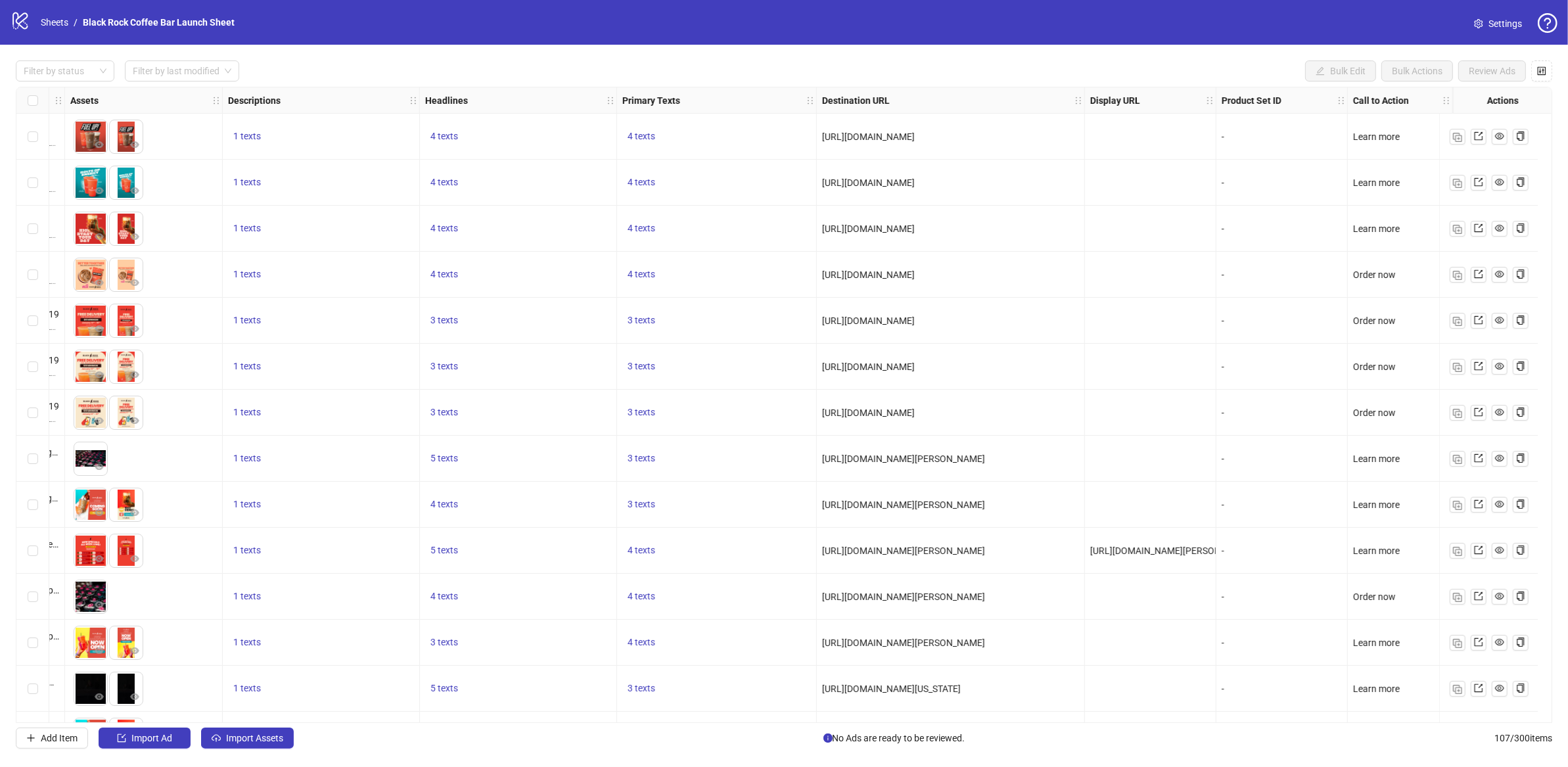
click at [1476, 14] on link "Settings" at bounding box center [1498, 24] width 69 height 21
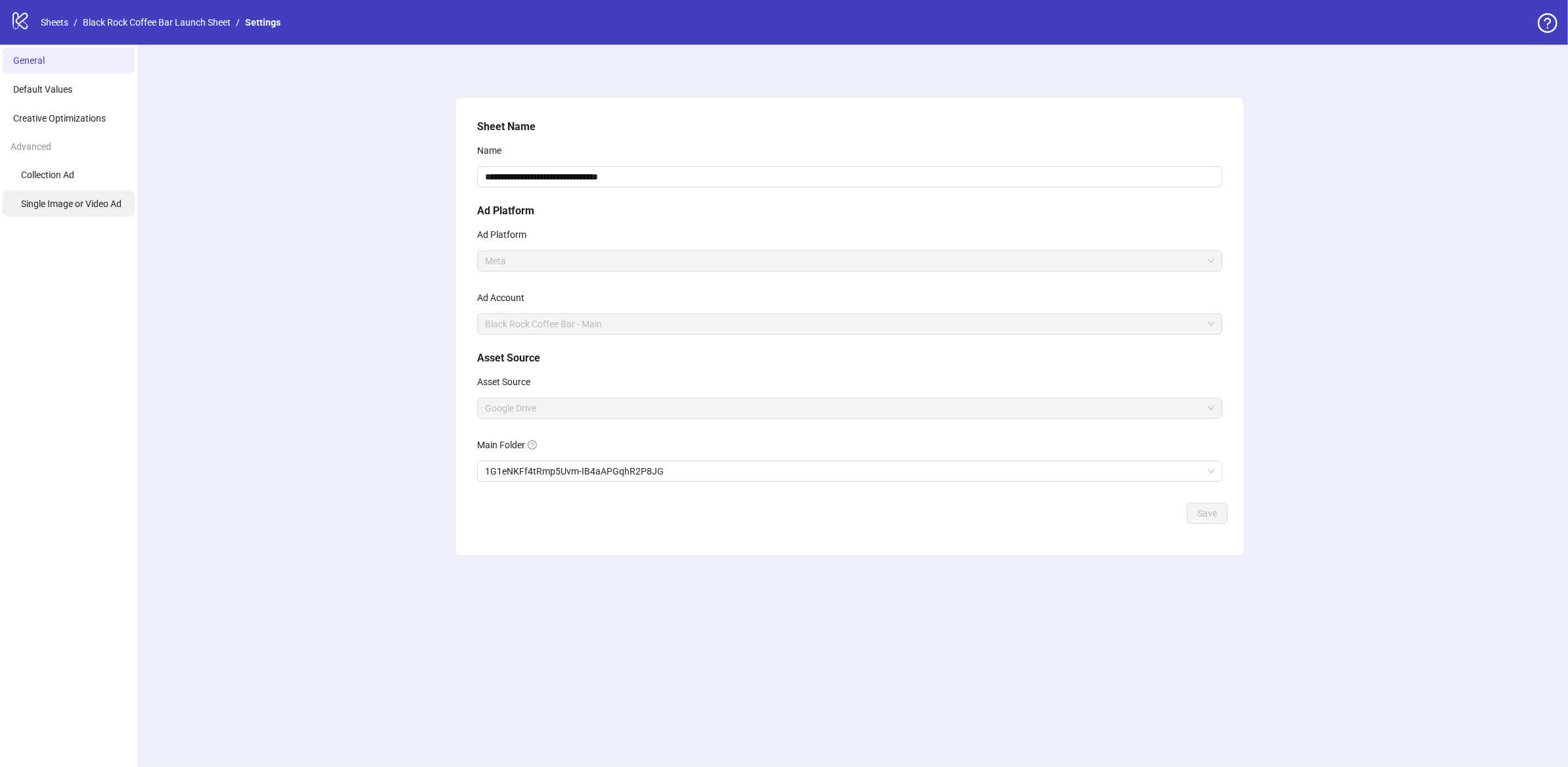
click at [39, 212] on li "Single Image or Video Ad" at bounding box center [68, 204] width 132 height 26
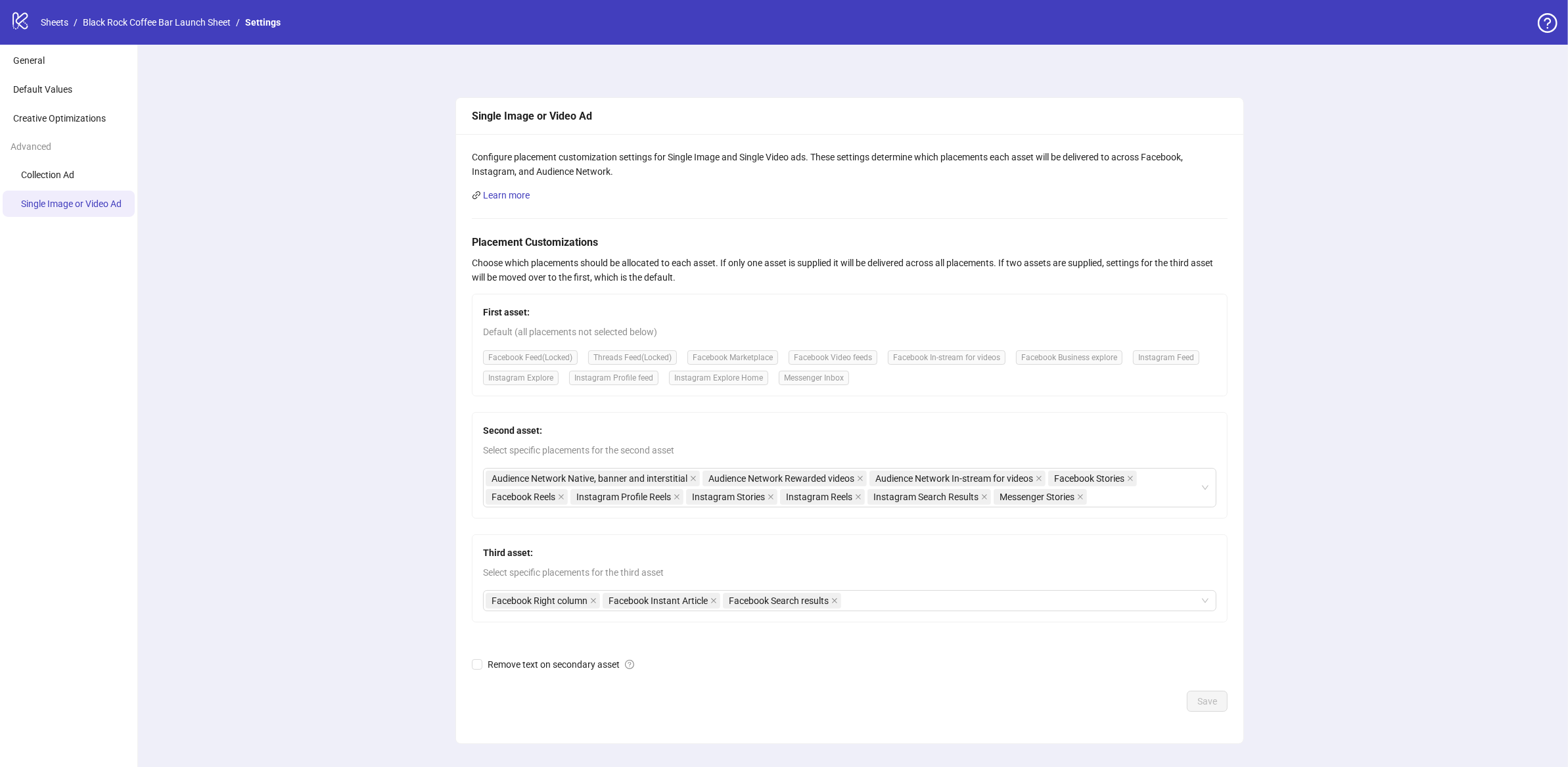
click at [1205, 509] on div "Second asset: Select specific placements for the second asset Audience Network …" at bounding box center [849, 466] width 755 height 107
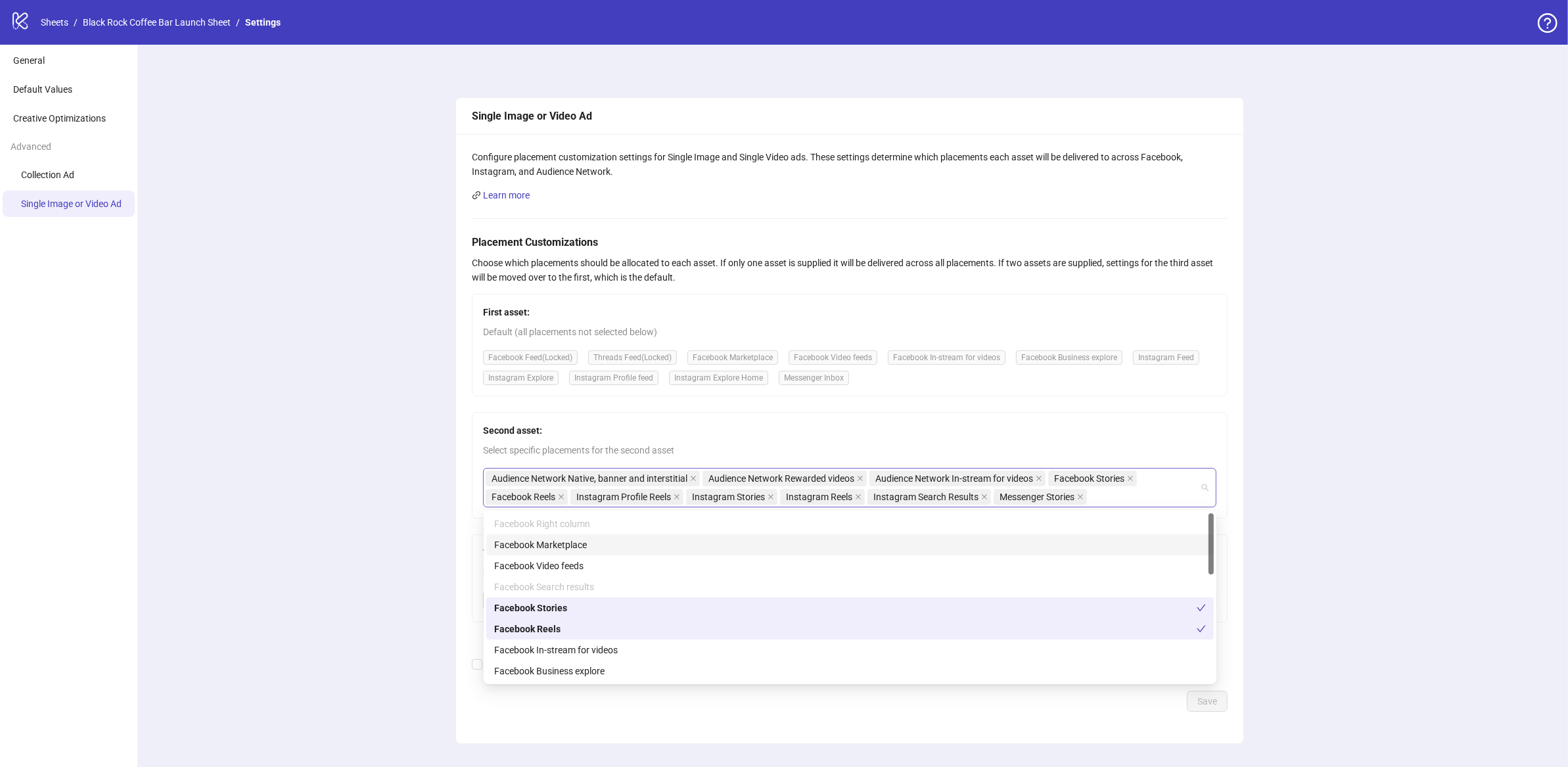
click at [1206, 503] on div "Audience Network Native, banner and interstitial Audience Network Rewarded vide…" at bounding box center [849, 488] width 733 height 39
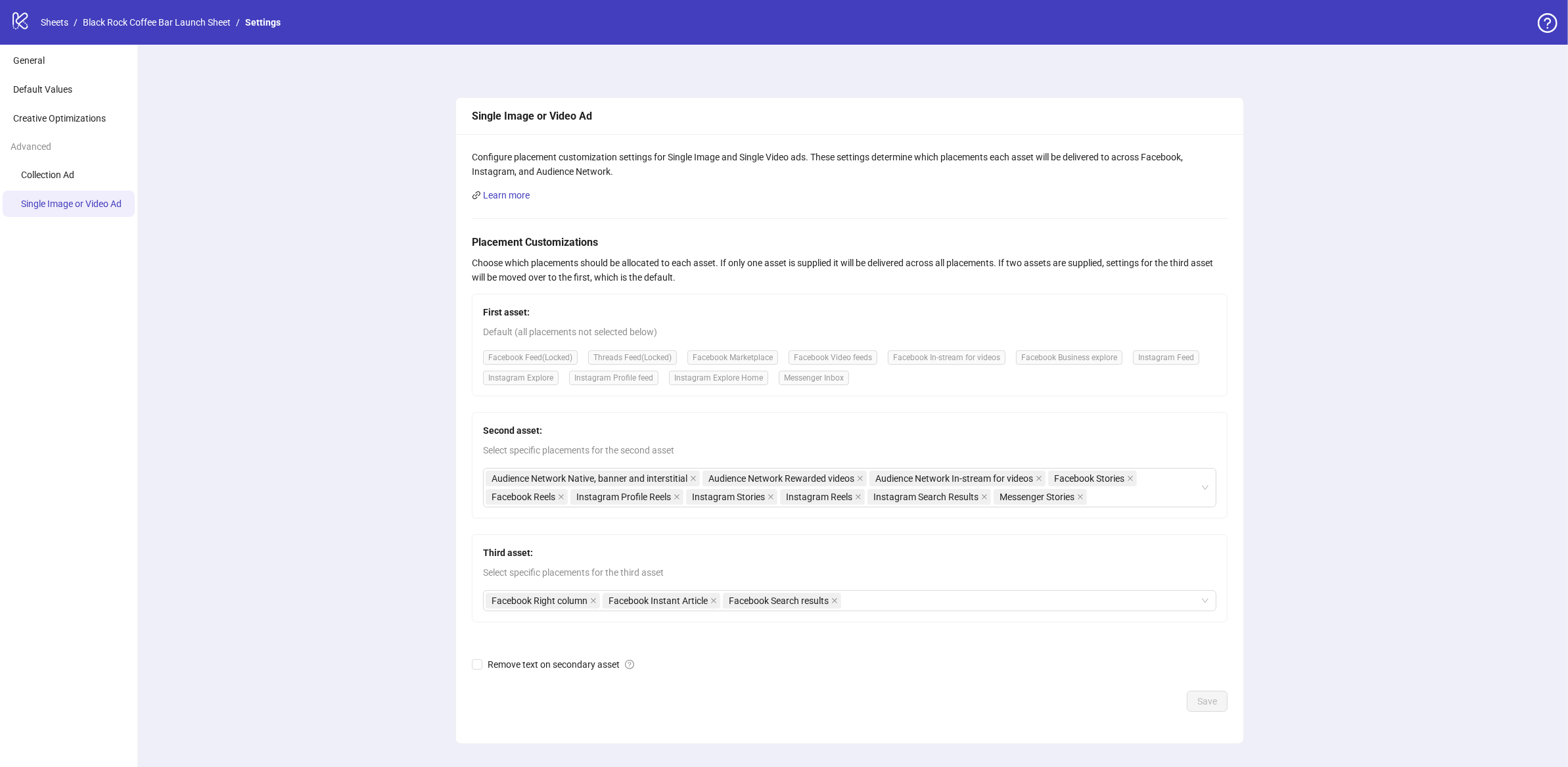
click at [379, 429] on div "Single Image or Video Ad Configure placement customization settings for Single …" at bounding box center [849, 420] width 1437 height 752
click at [941, 607] on div "Facebook Right column Facebook Instant Article Facebook Search results" at bounding box center [843, 601] width 714 height 18
click at [754, 661] on div "Remove text on secondary asset" at bounding box center [849, 664] width 755 height 14
click at [1111, 598] on div "Facebook Right column Facebook Instant Article Facebook Search results" at bounding box center [843, 601] width 714 height 18
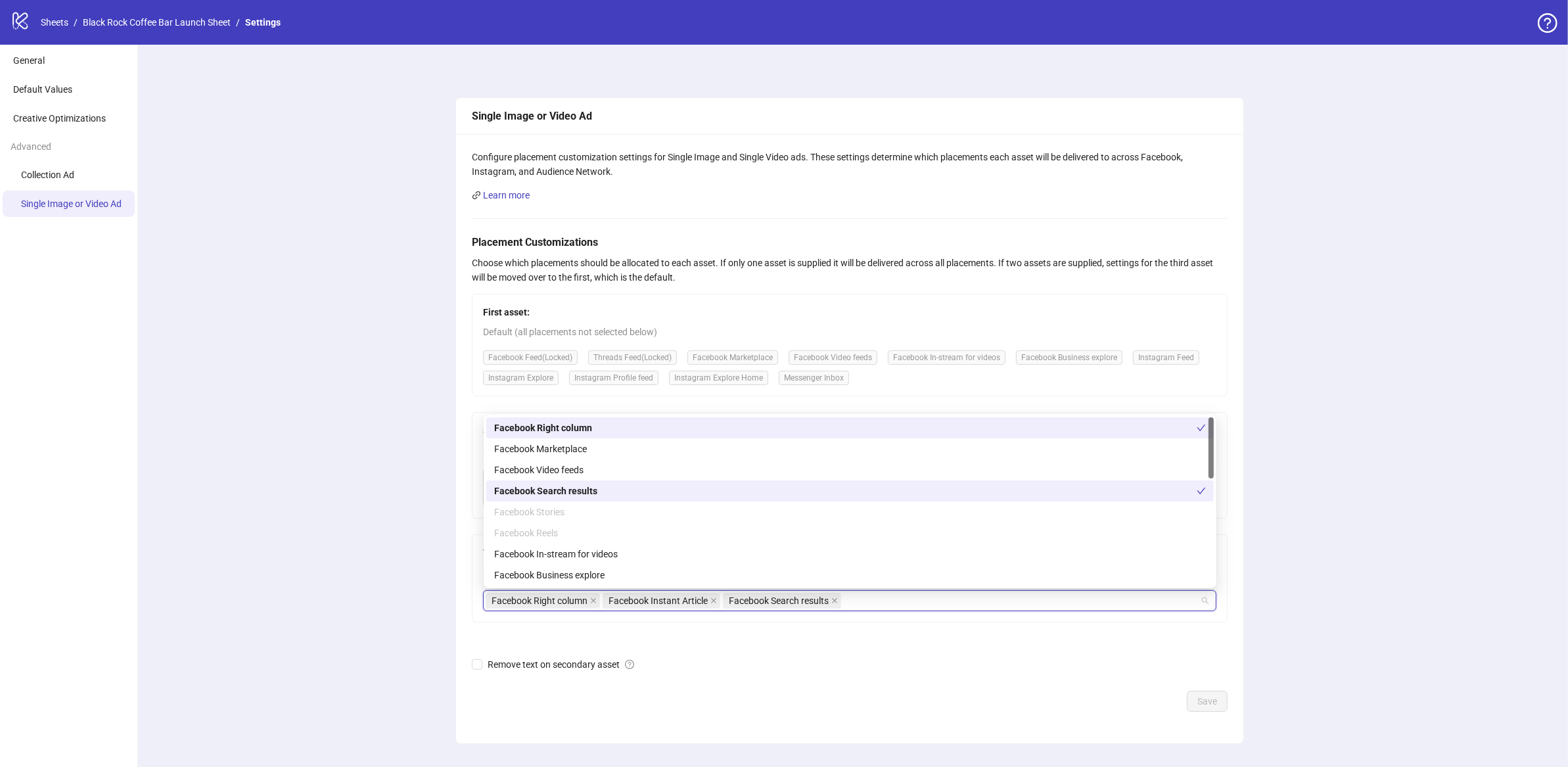
click at [1111, 598] on div "Facebook Right column Facebook Instant Article Facebook Search results" at bounding box center [843, 601] width 714 height 18
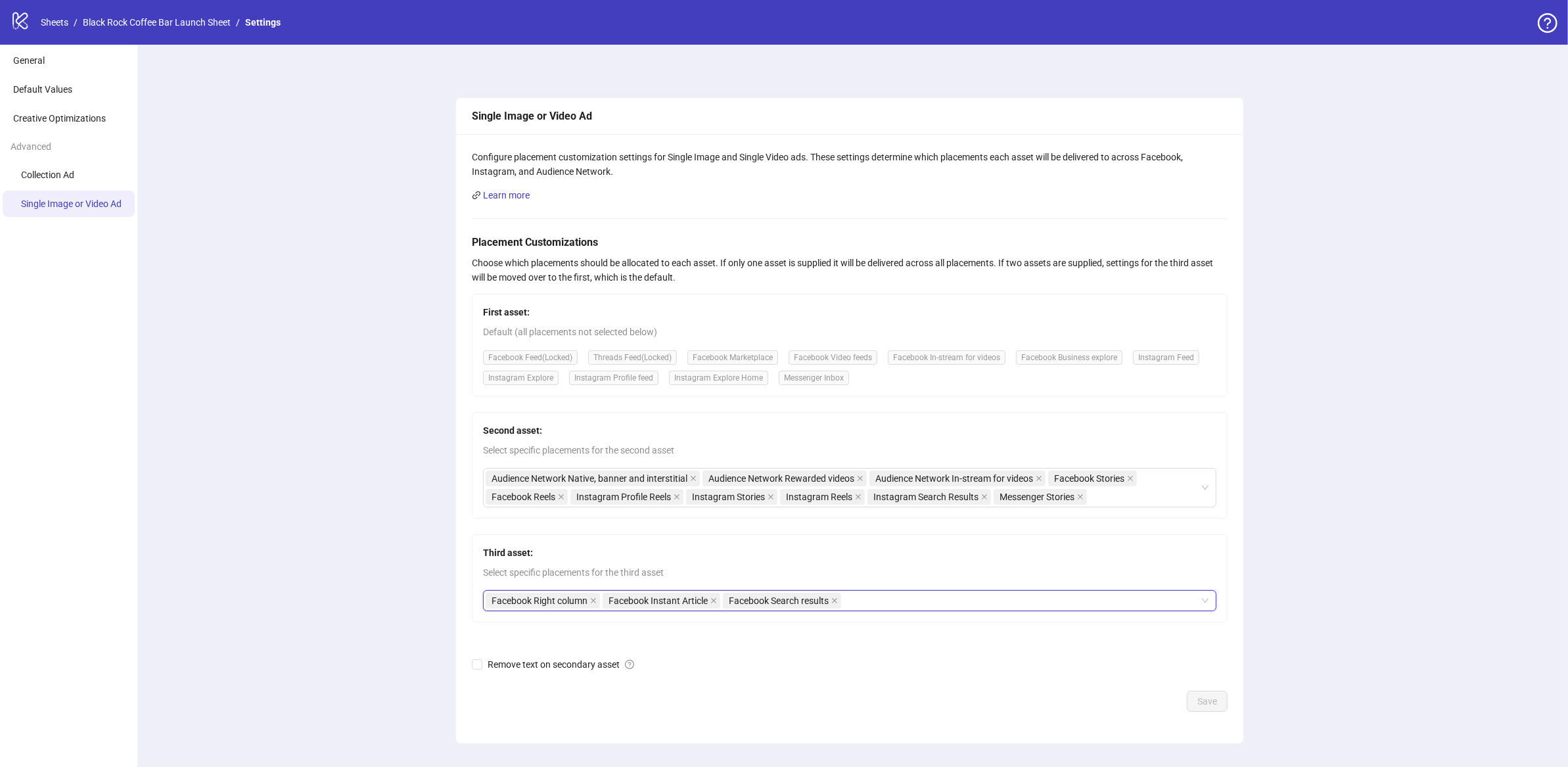
click at [899, 377] on div "Facebook Feed (Locked) Threads Feed (Locked) Facebook Marketplace Facebook Vide…" at bounding box center [849, 368] width 733 height 36
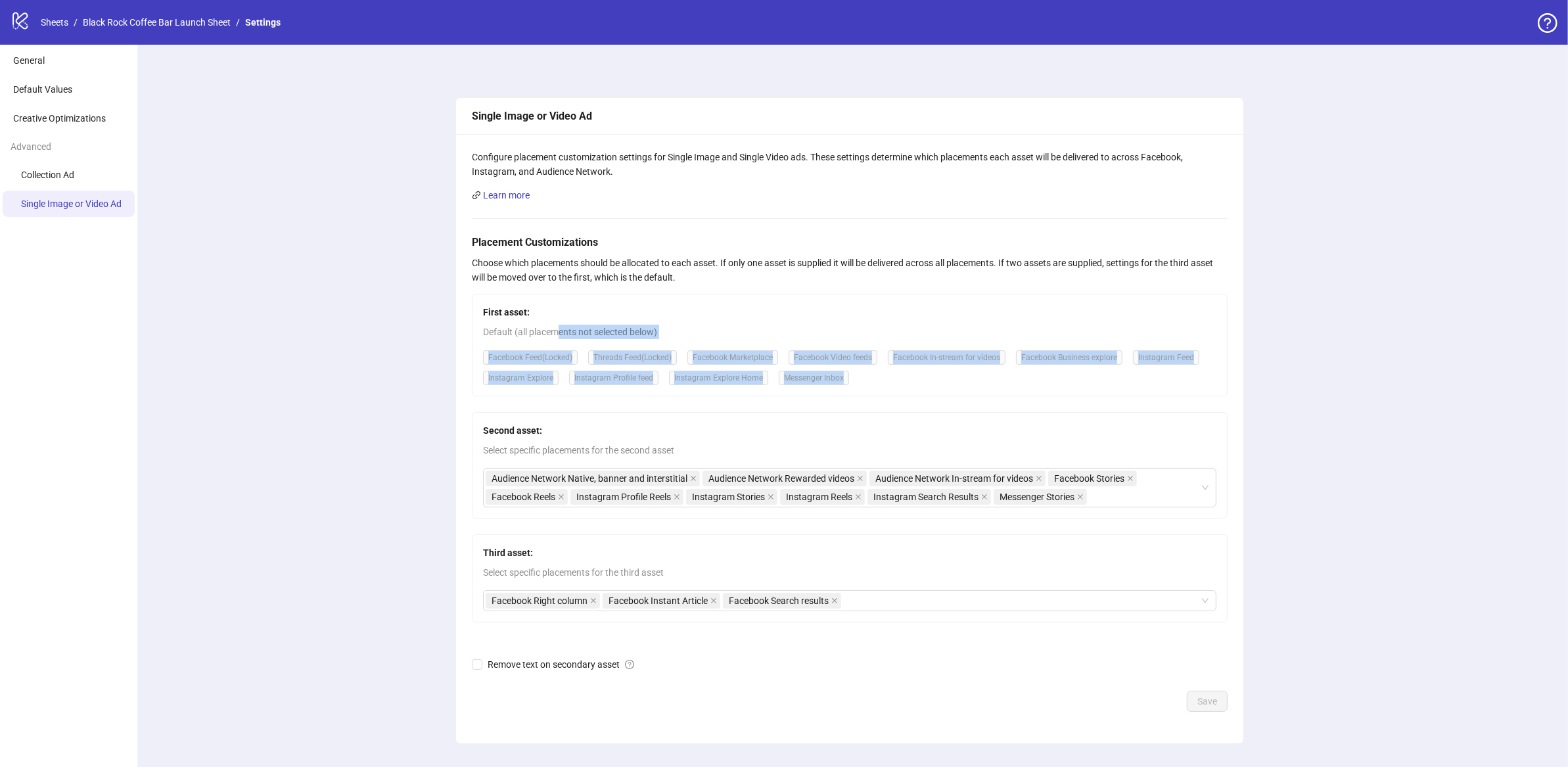
drag, startPoint x: 1065, startPoint y: 395, endPoint x: 559, endPoint y: 330, distance: 510.2
click at [559, 330] on div "First asset: Default (all placements not selected below) Facebook Feed (Locked)…" at bounding box center [849, 345] width 755 height 103
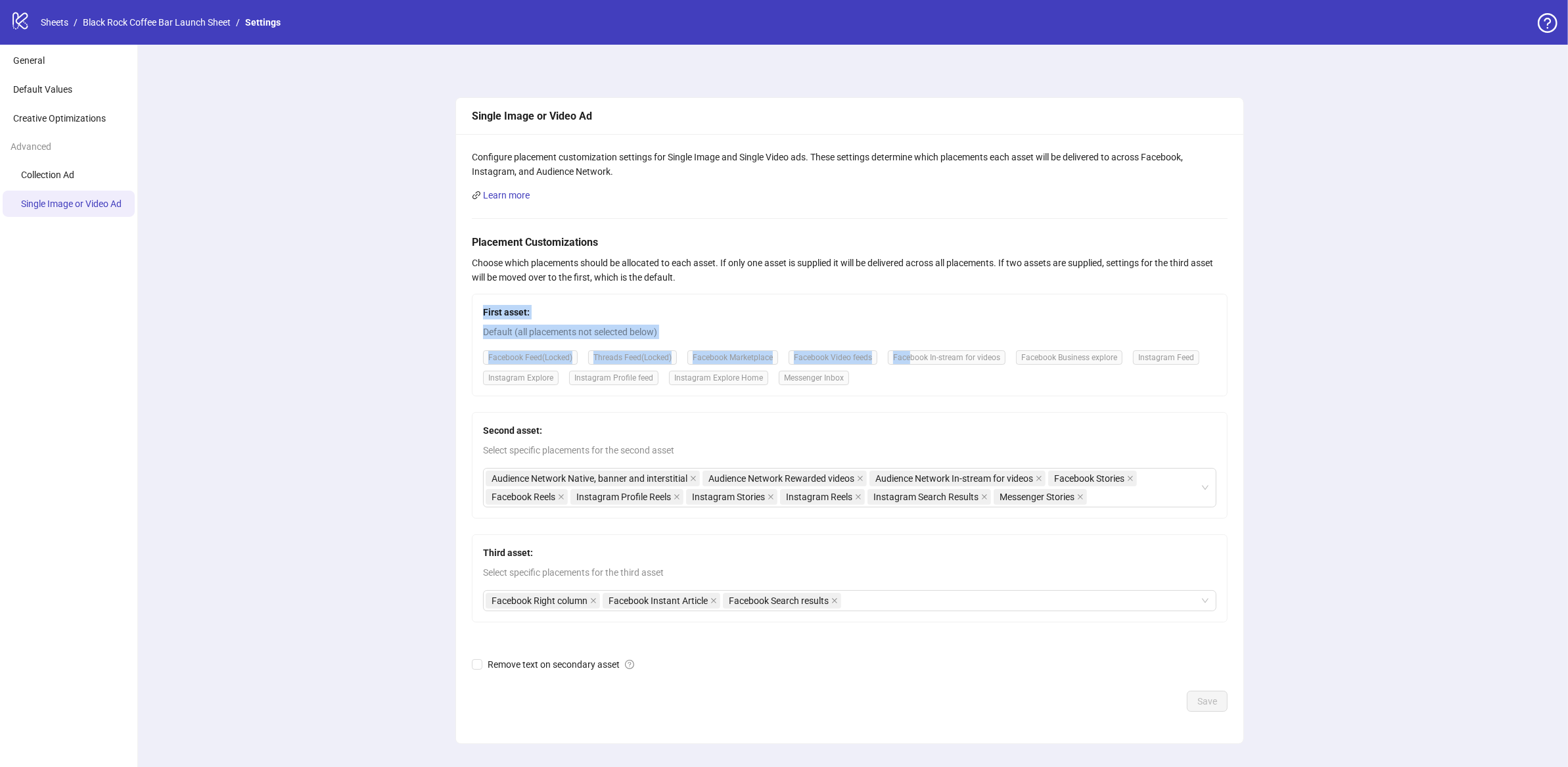
drag, startPoint x: 485, startPoint y: 310, endPoint x: 915, endPoint y: 359, distance: 432.8
click at [915, 359] on div "First asset: Default (all placements not selected below) Facebook Feed (Locked)…" at bounding box center [849, 345] width 755 height 103
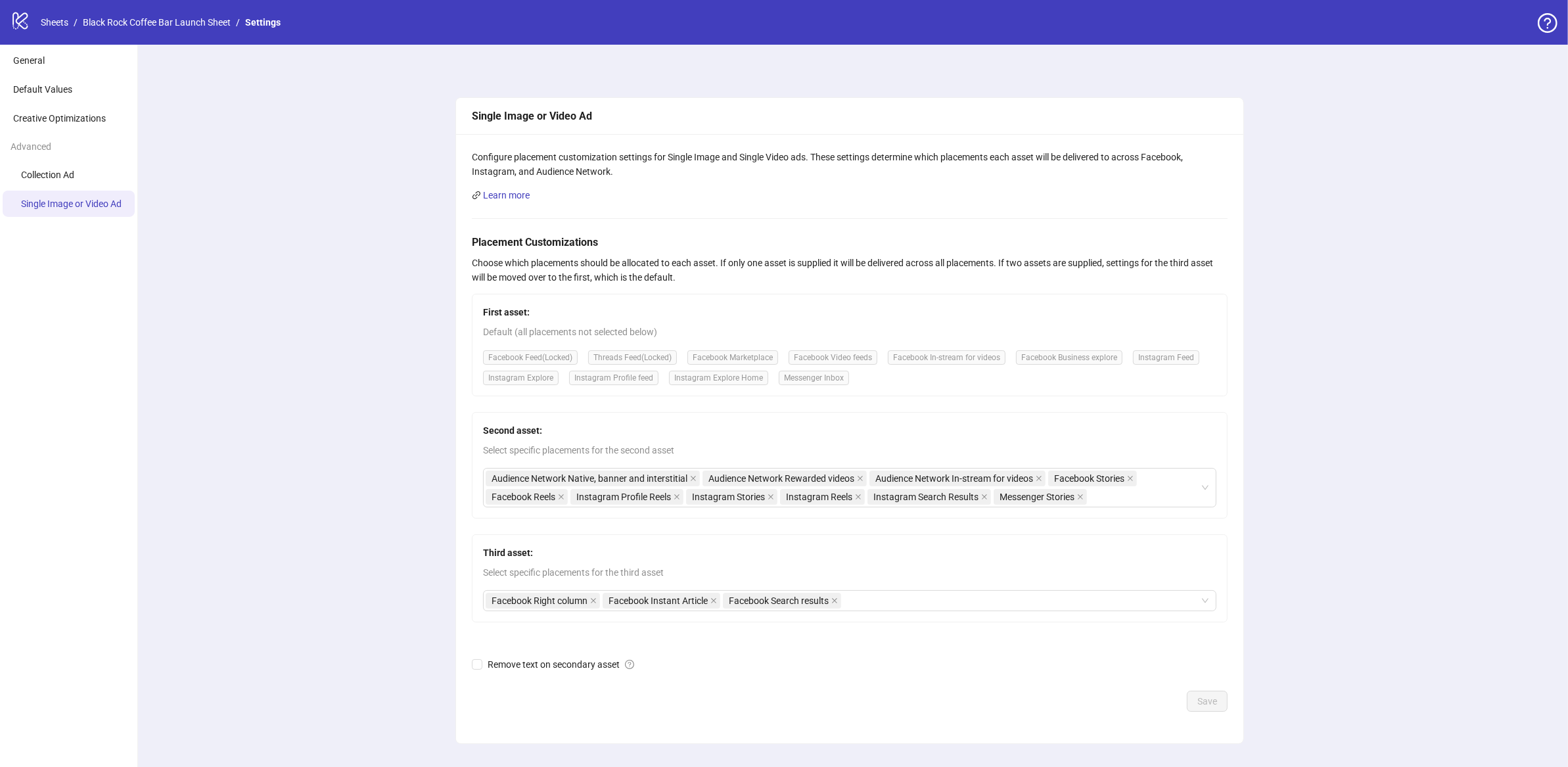
click at [919, 379] on div "Facebook Feed (Locked) Threads Feed (Locked) Facebook Marketplace Facebook Vide…" at bounding box center [849, 368] width 733 height 36
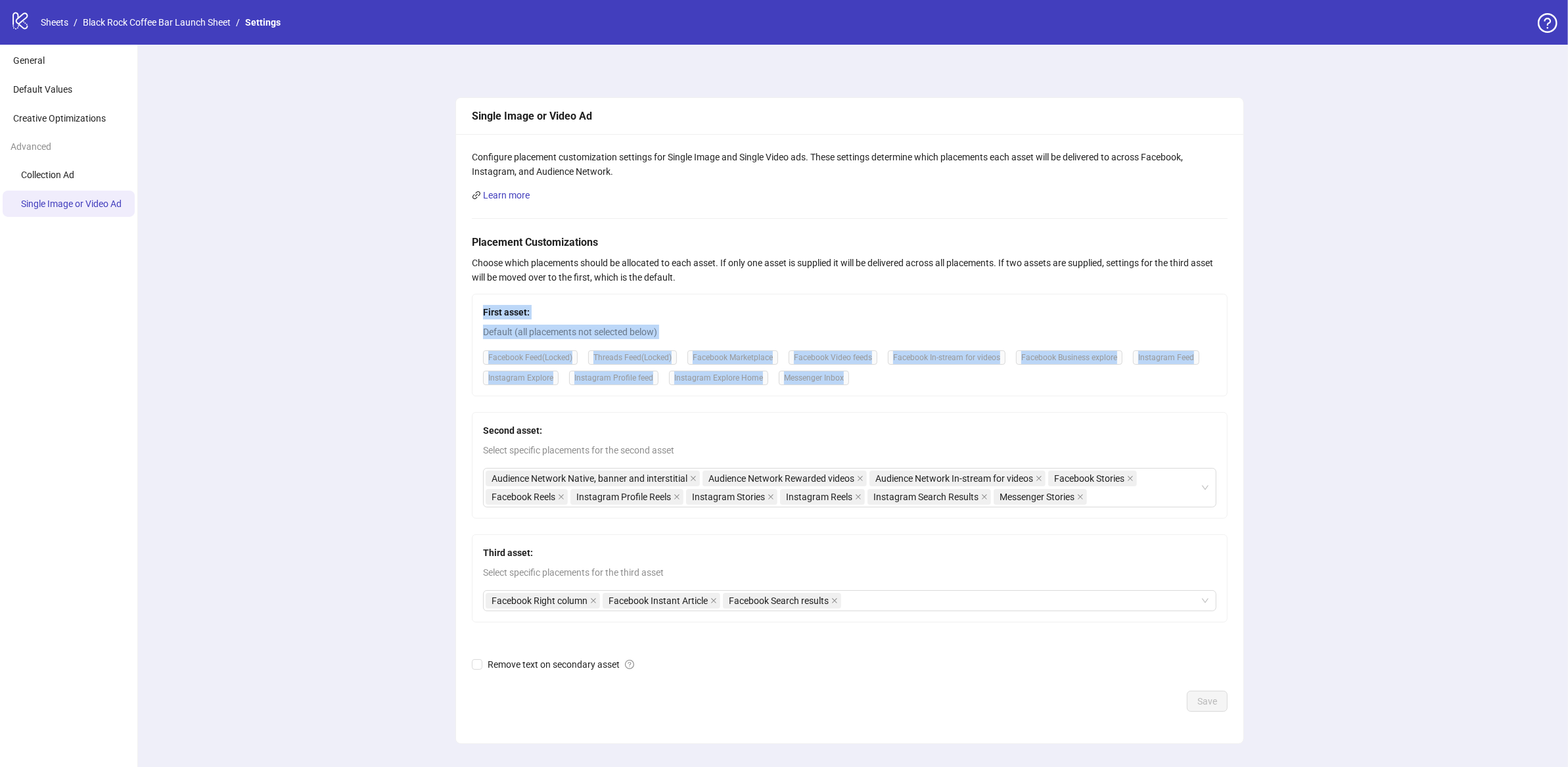
drag, startPoint x: 482, startPoint y: 303, endPoint x: 961, endPoint y: 395, distance: 487.8
click at [961, 395] on div "First asset: Default (all placements not selected below) Facebook Feed (Locked)…" at bounding box center [849, 345] width 755 height 103
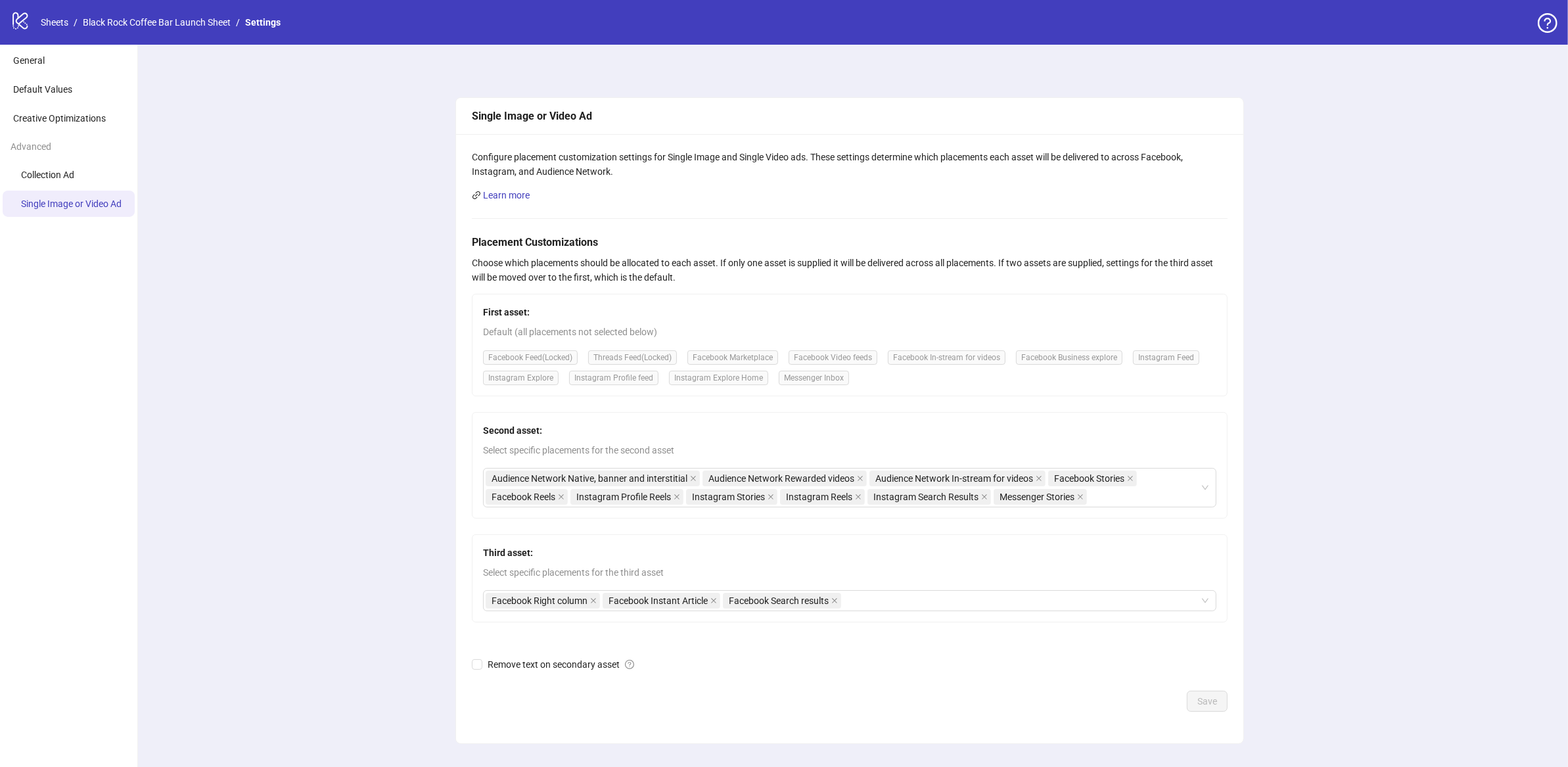
click at [1214, 449] on span "Select specific placements for the second asset" at bounding box center [849, 451] width 733 height 14
click at [100, 87] on li "Default Values" at bounding box center [68, 89] width 132 height 26
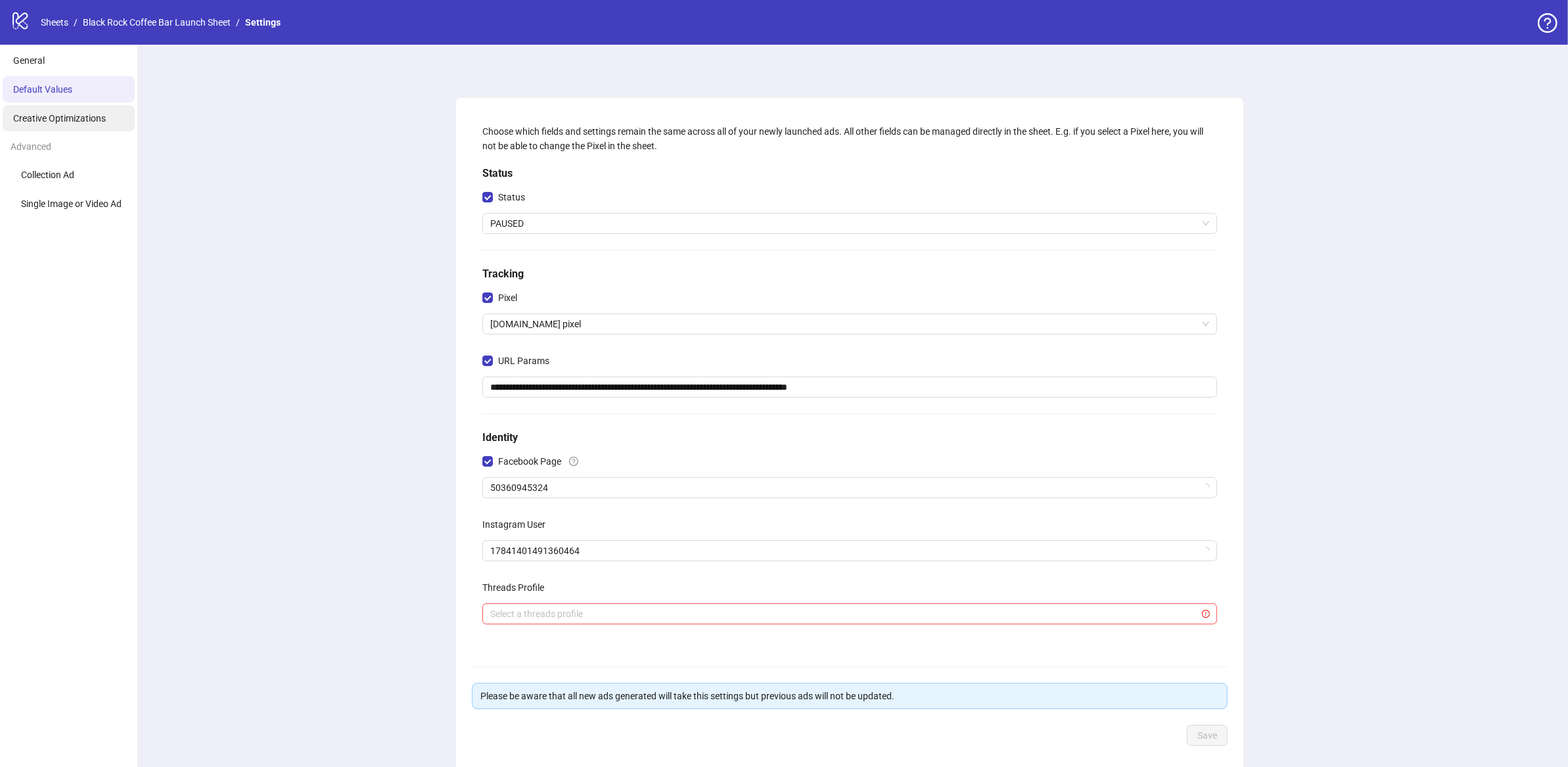
click at [83, 107] on li "Creative Optimizations" at bounding box center [68, 118] width 132 height 26
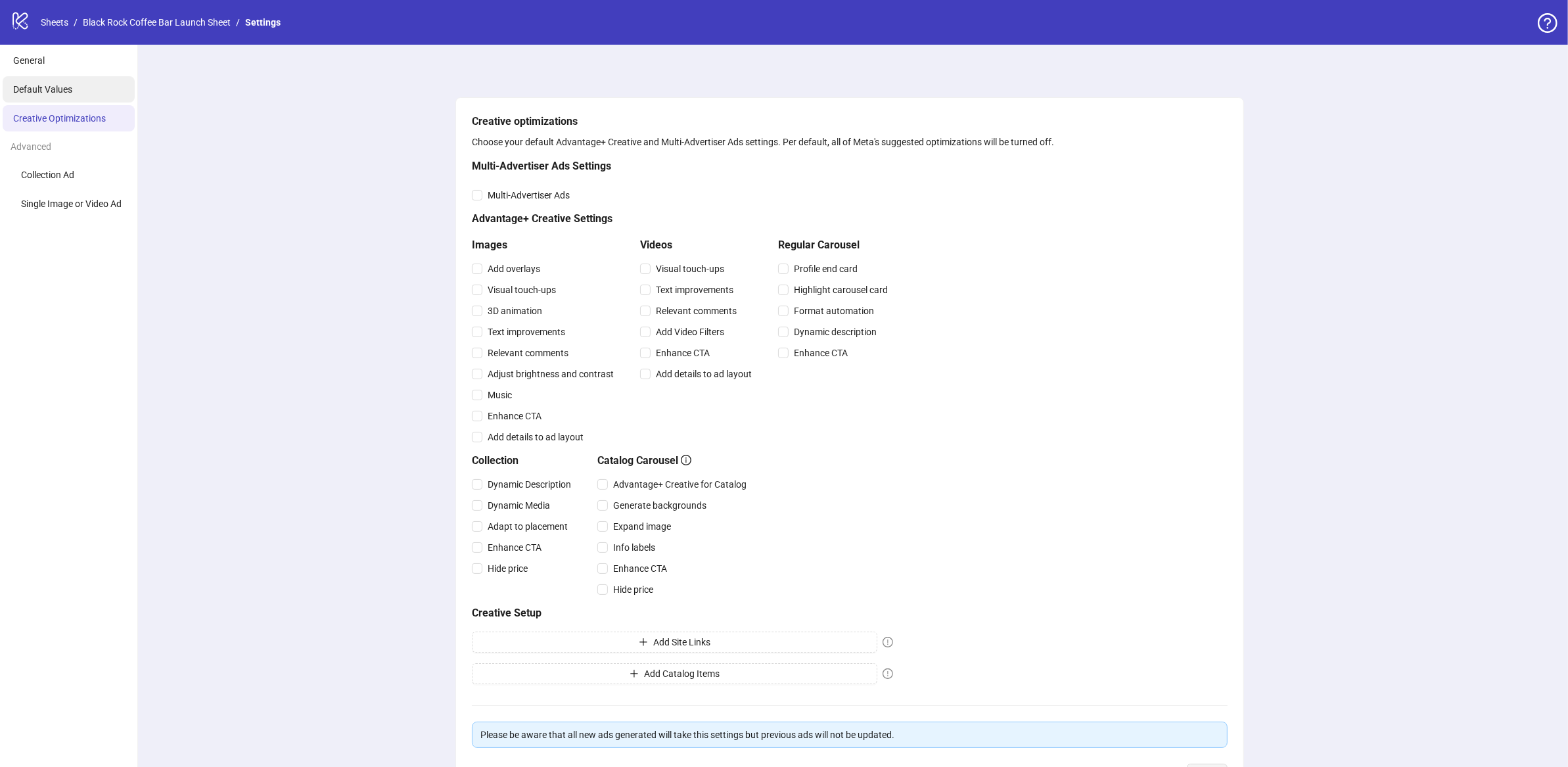
click at [42, 93] on span "Default Values" at bounding box center [43, 89] width 59 height 11
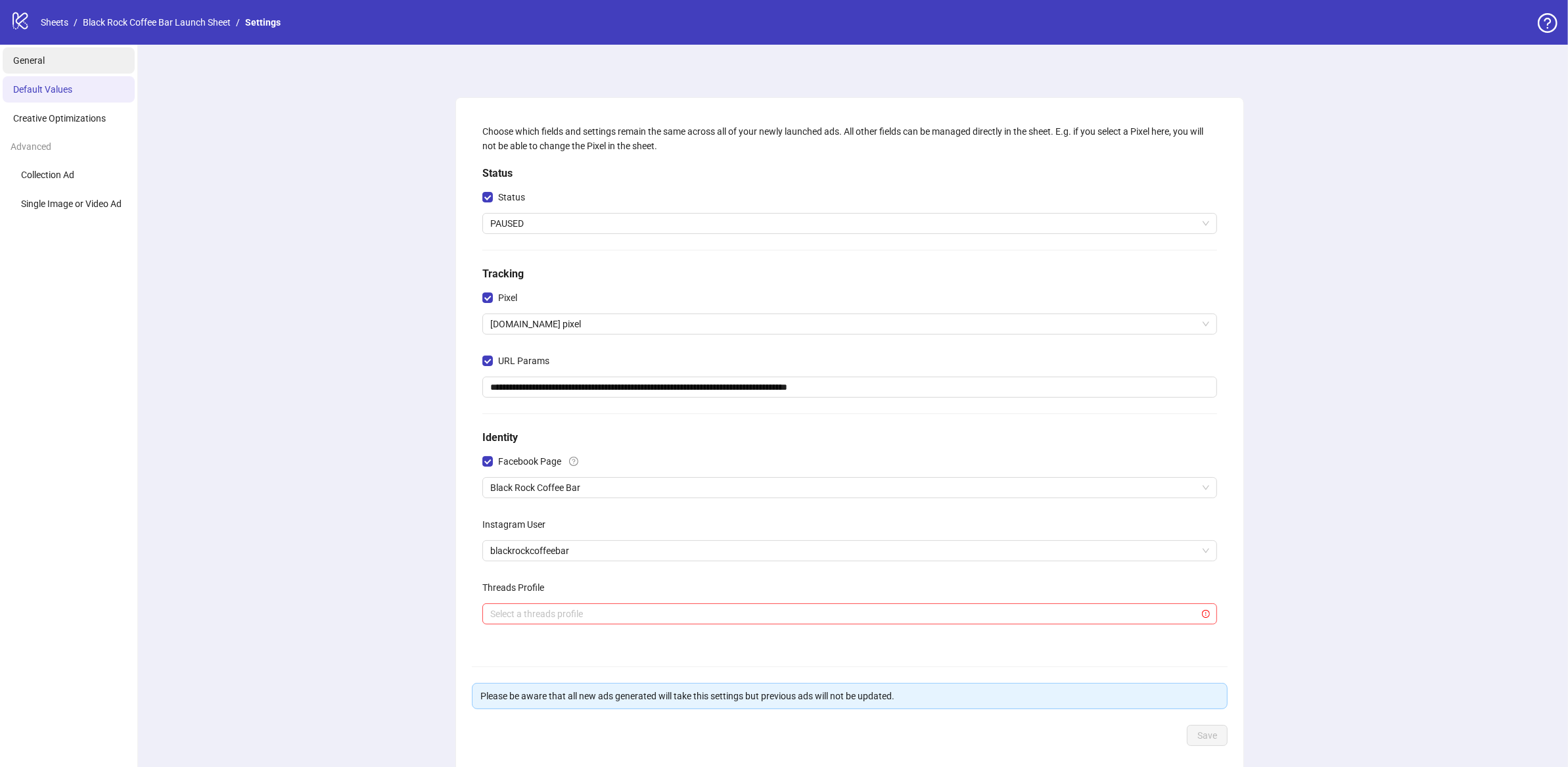
click at [47, 66] on li "General" at bounding box center [68, 61] width 132 height 26
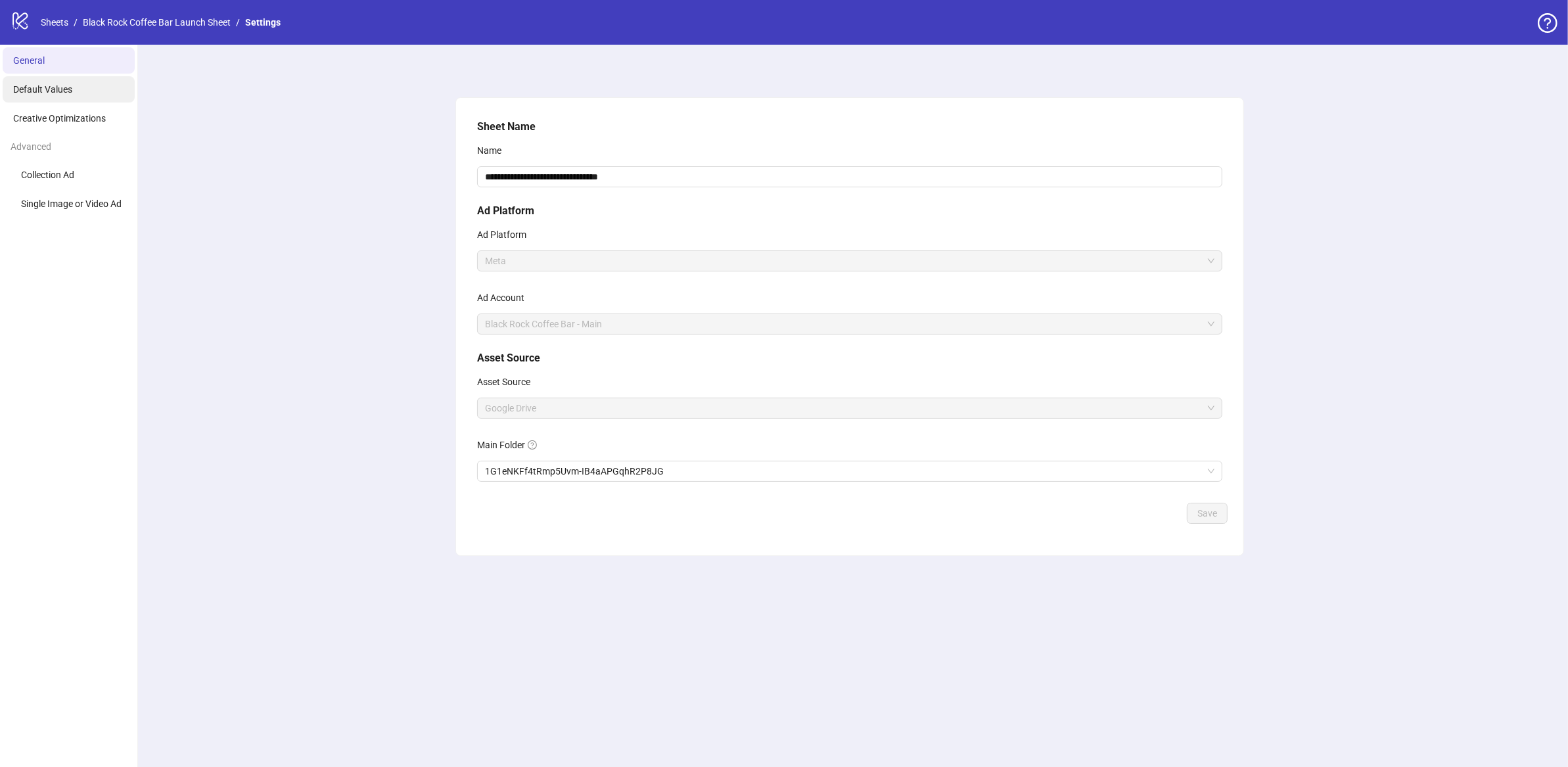
click at [79, 91] on li "Default Values" at bounding box center [68, 89] width 132 height 26
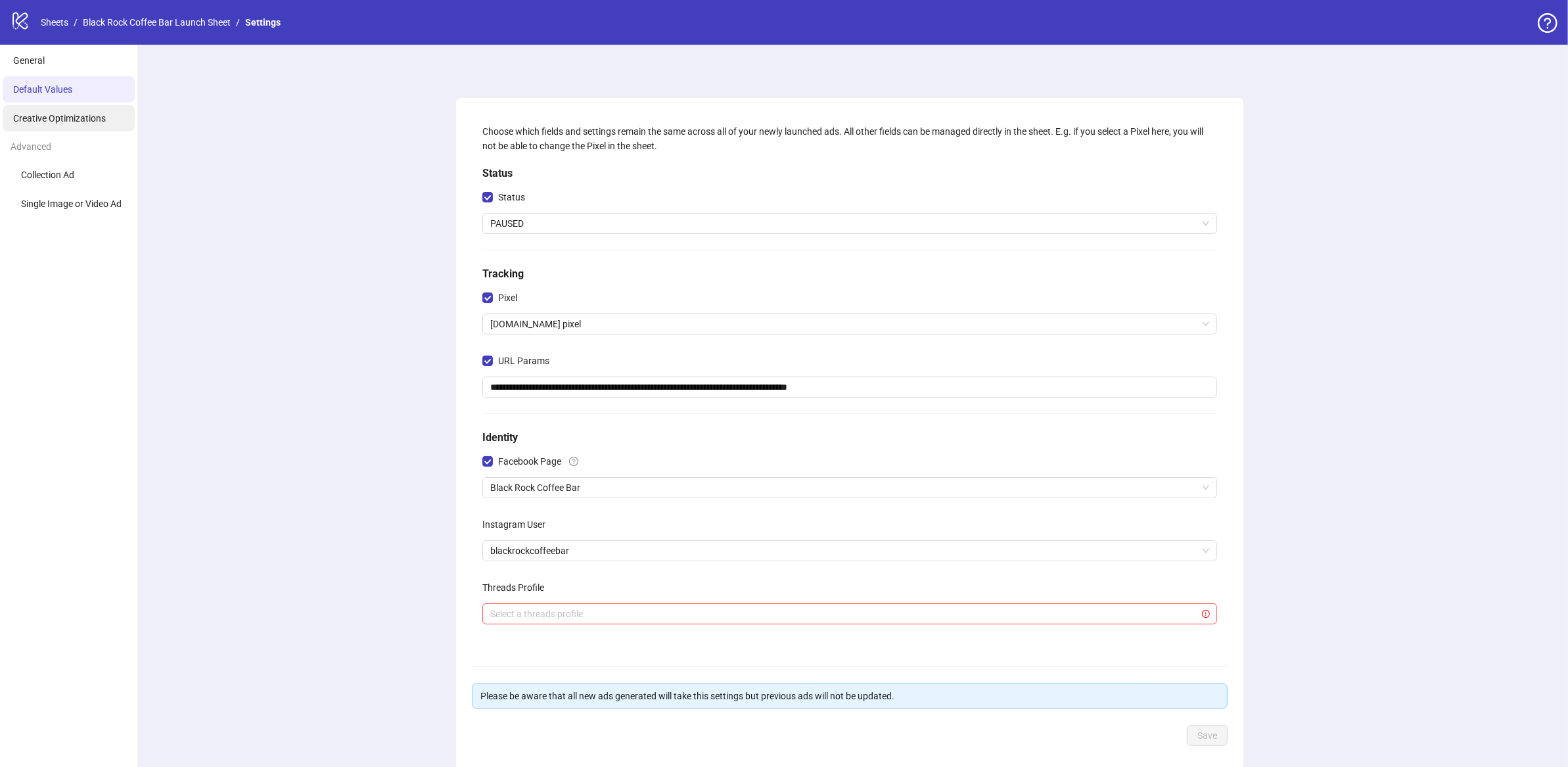
click at [82, 111] on li "Creative Optimizations" at bounding box center [68, 118] width 132 height 26
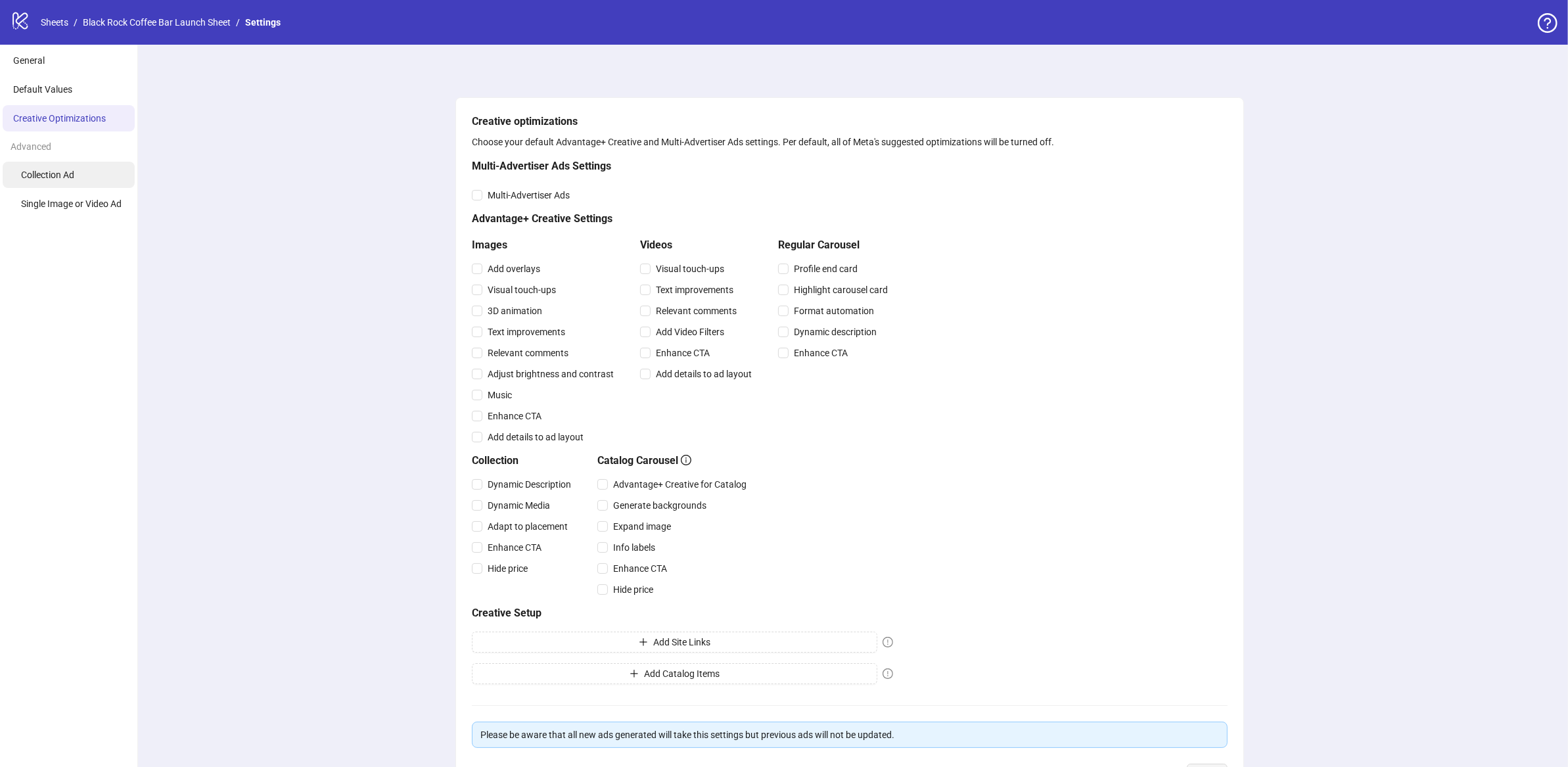
click at [67, 177] on span "Collection Ad" at bounding box center [47, 175] width 53 height 11
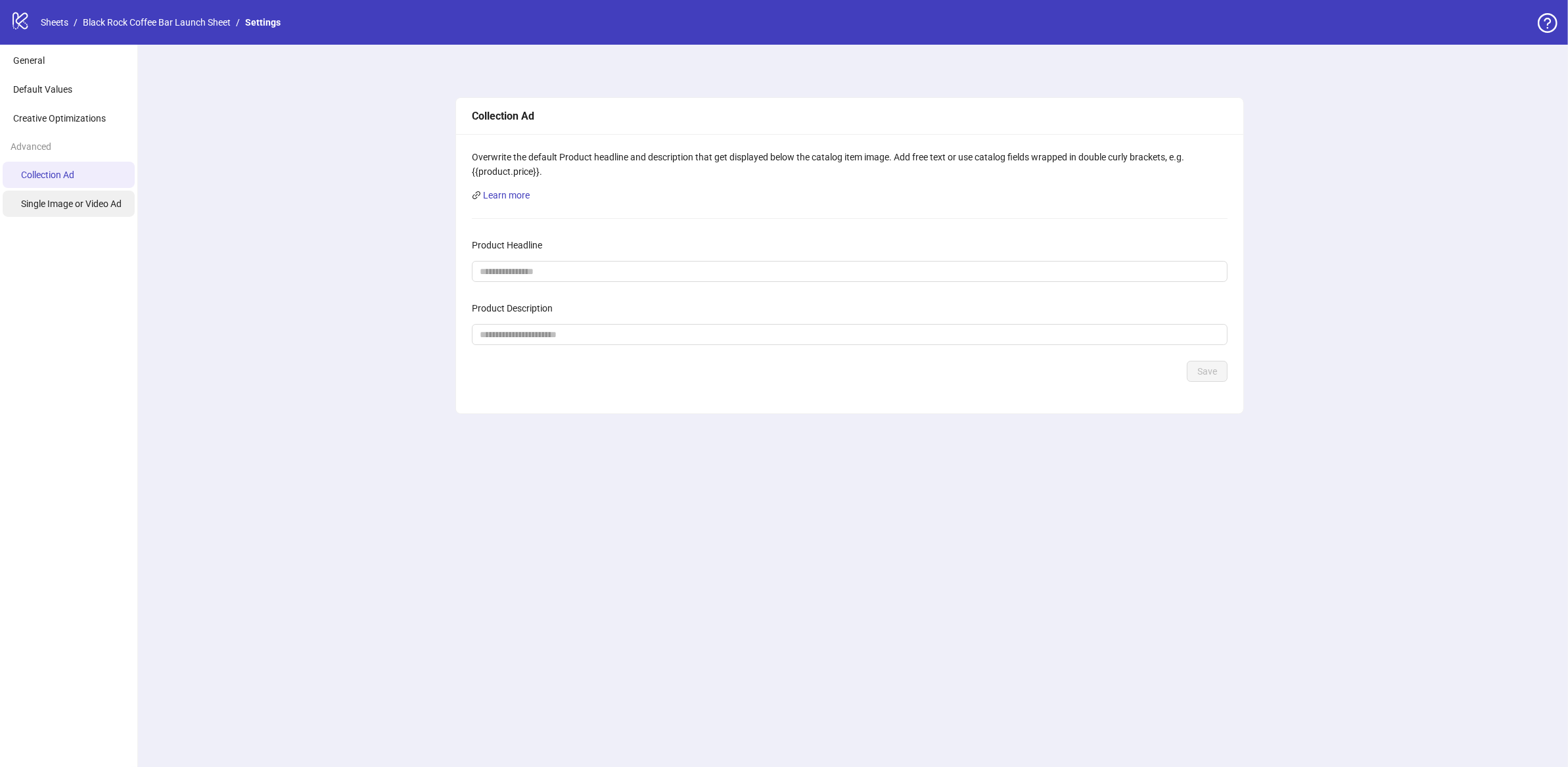
click at [62, 197] on li "Single Image or Video Ad" at bounding box center [68, 204] width 132 height 26
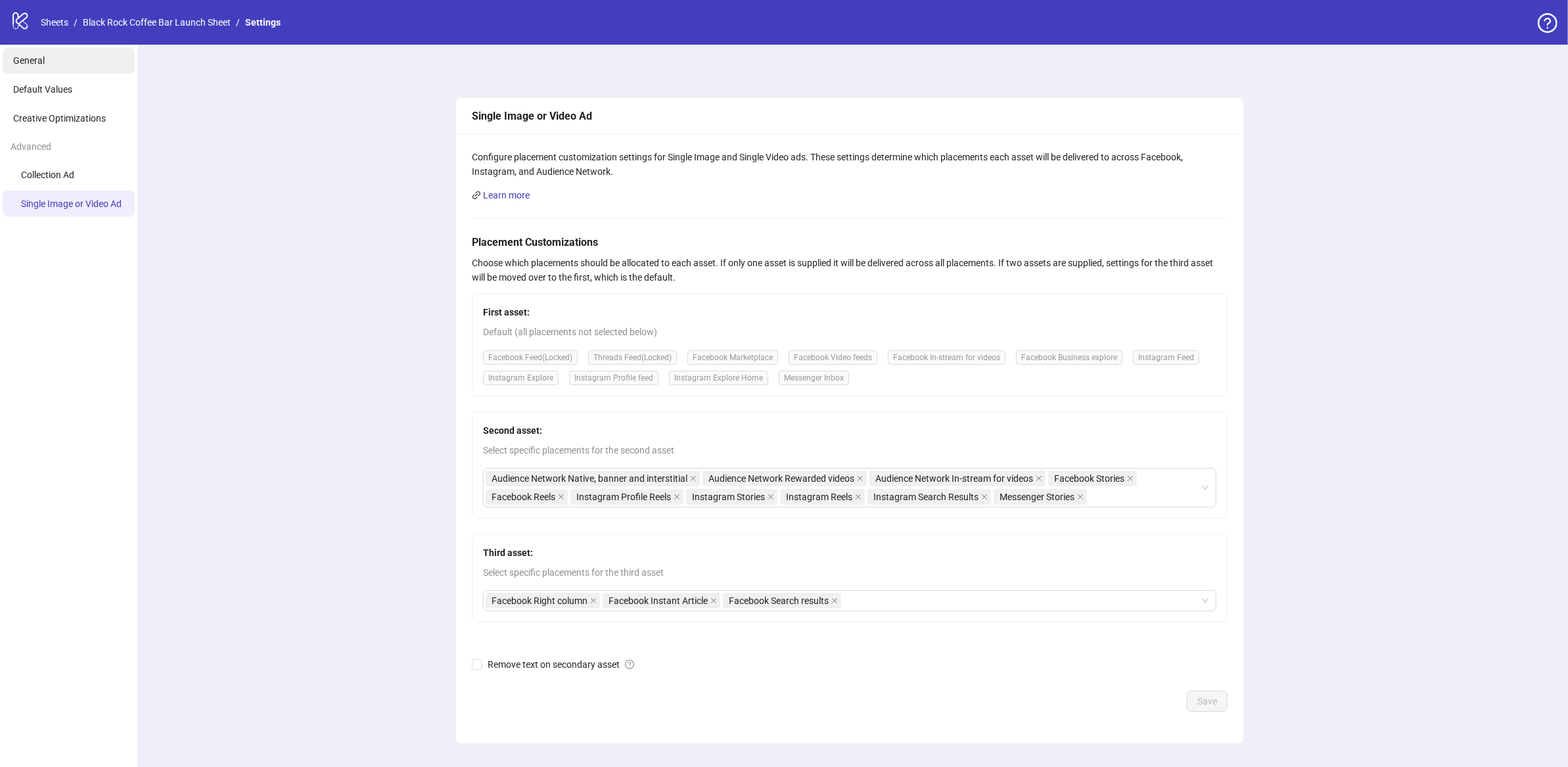
click at [59, 67] on li "General" at bounding box center [68, 61] width 132 height 26
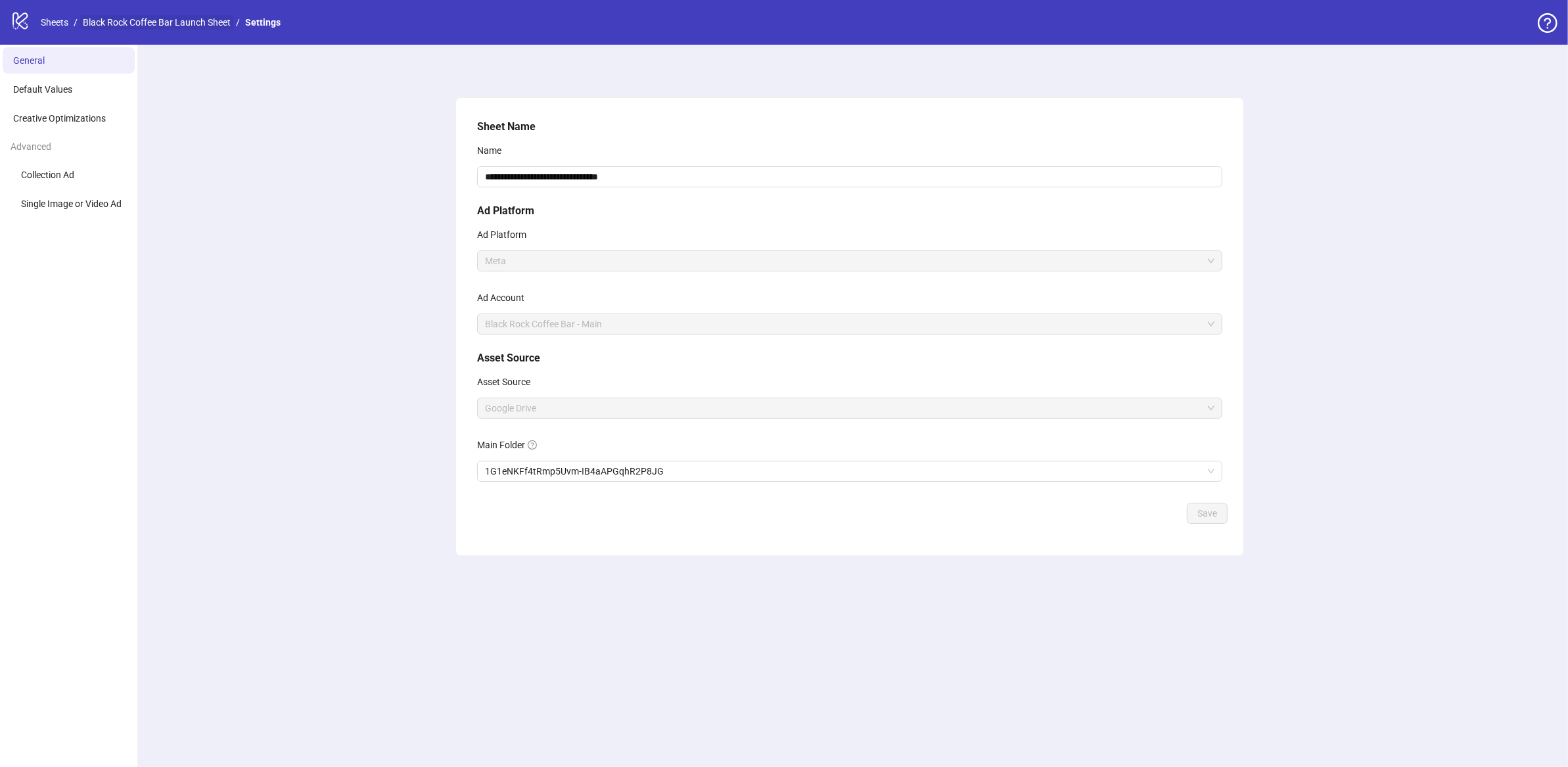
click at [156, 24] on link "Black Rock Coffee Bar Launch Sheet" at bounding box center [156, 22] width 153 height 14
